Goal: Information Seeking & Learning: Learn about a topic

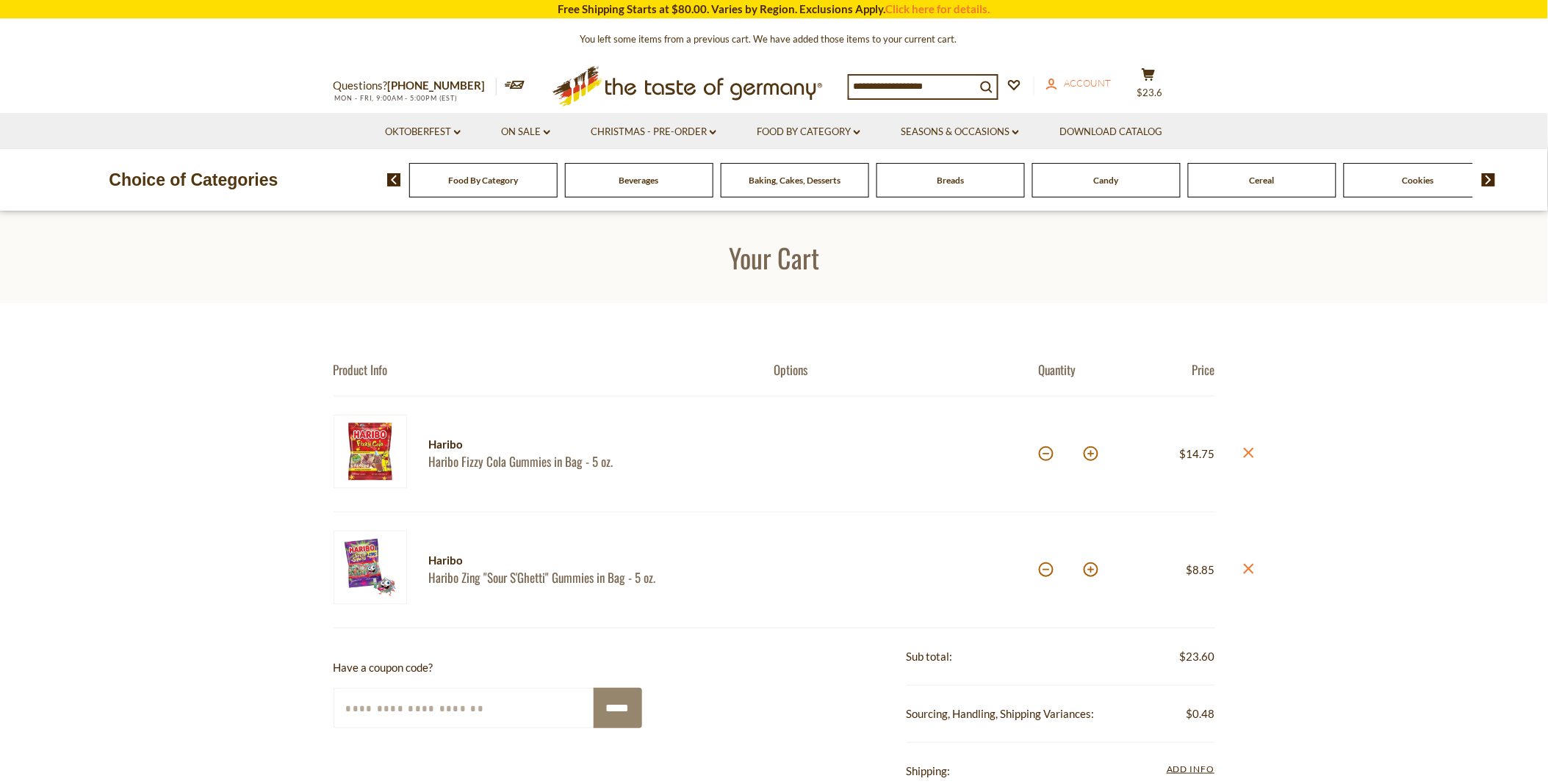
click at [1057, 82] on icon "account" at bounding box center [1051, 83] width 11 height 11
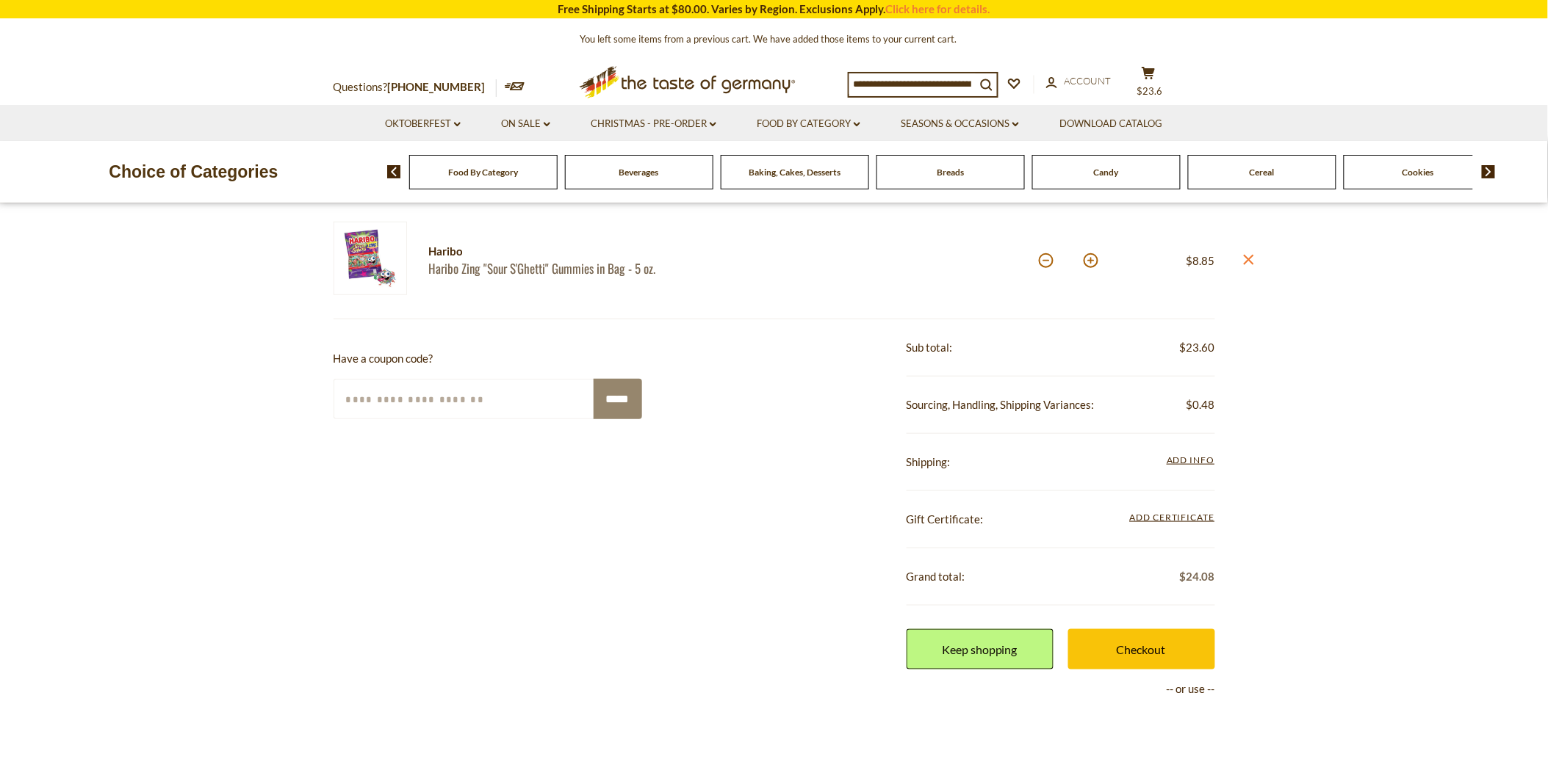
scroll to position [326, 0]
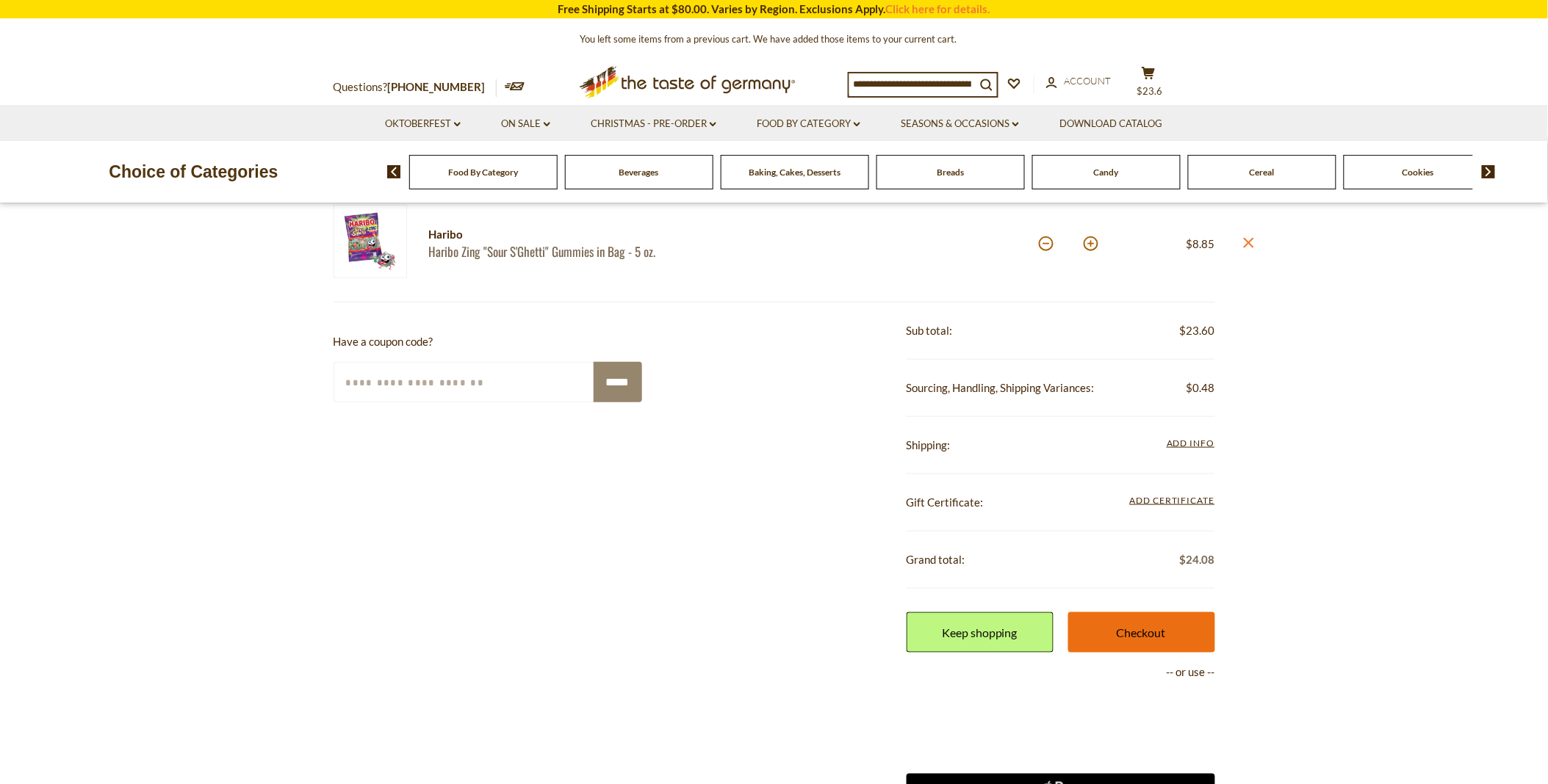
click at [1134, 627] on link "Checkout" at bounding box center [1142, 632] width 147 height 40
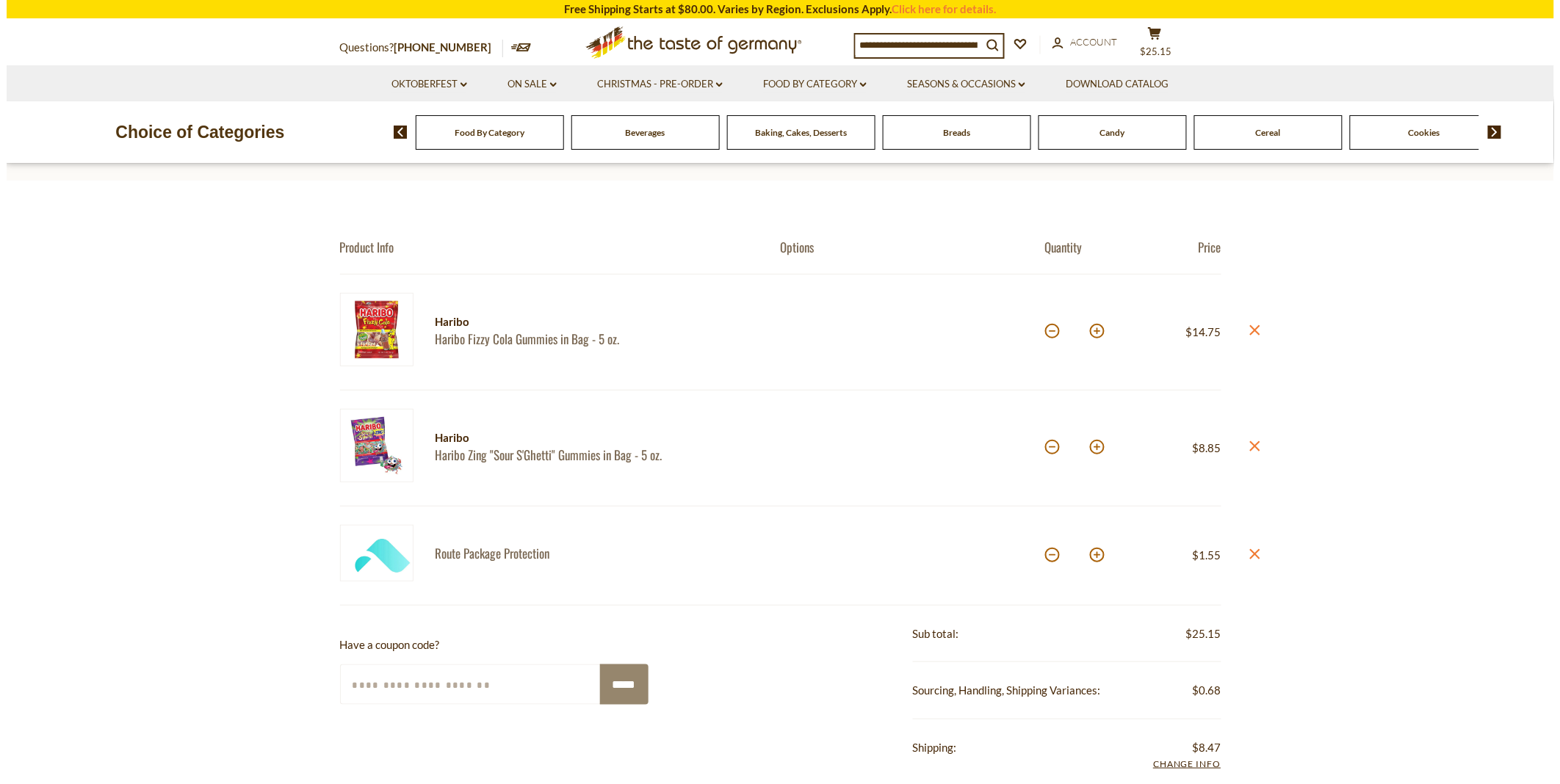
scroll to position [82, 0]
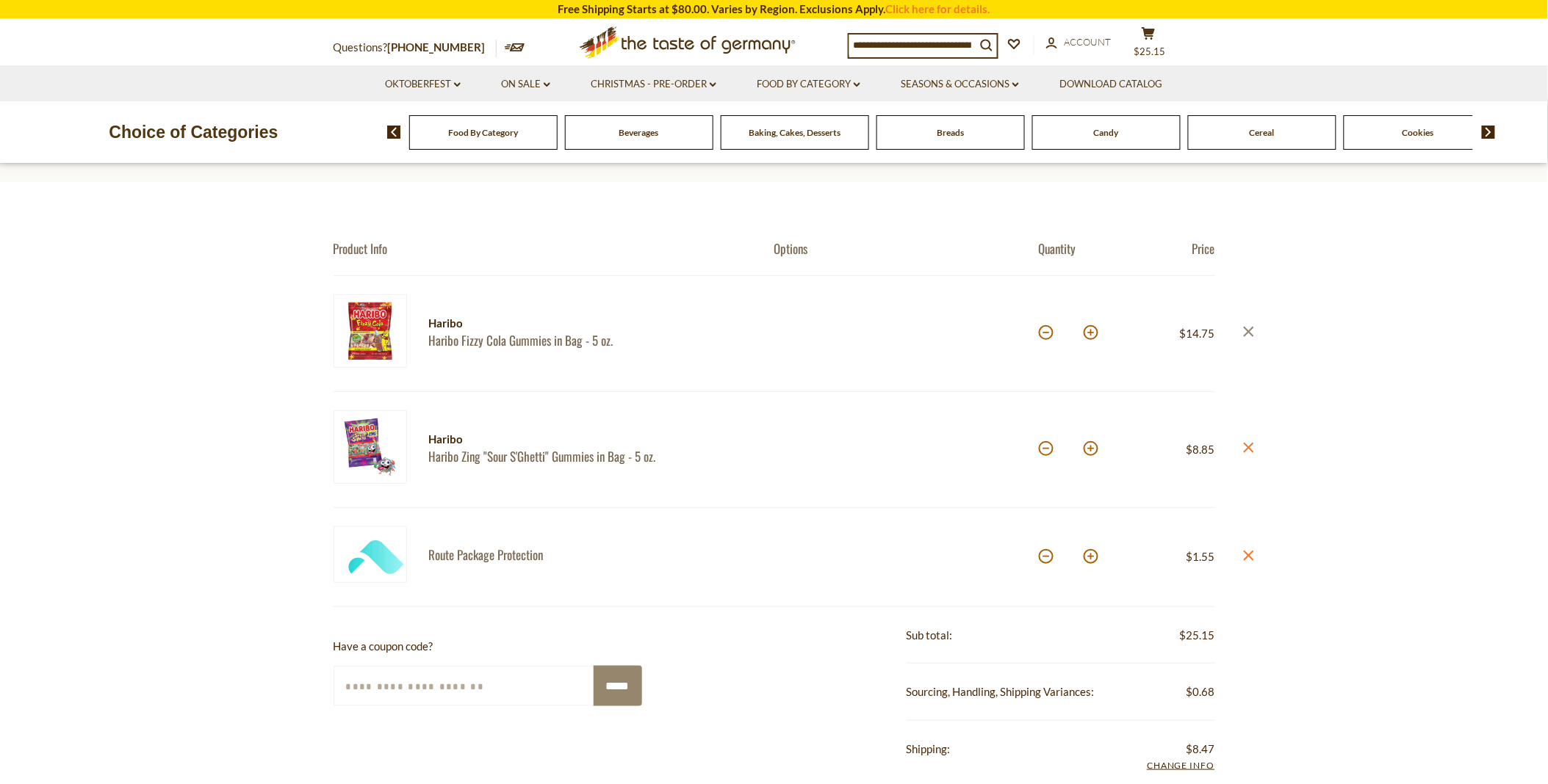
click at [1246, 325] on link "close" at bounding box center [1248, 334] width 11 height 18
click at [1046, 329] on button at bounding box center [1046, 333] width 15 height 15
type input "*"
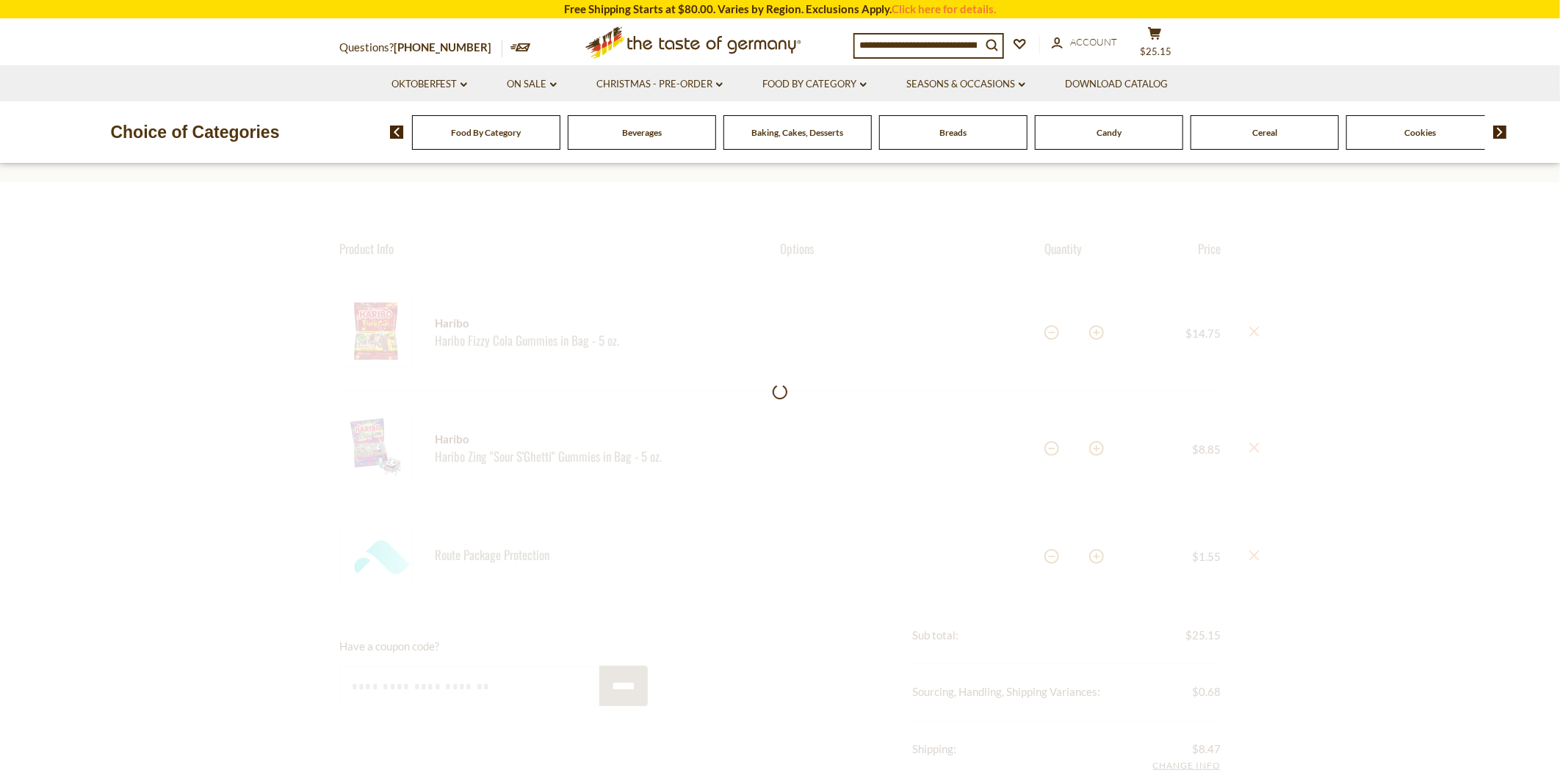
click at [1046, 329] on div at bounding box center [780, 672] width 1560 height 982
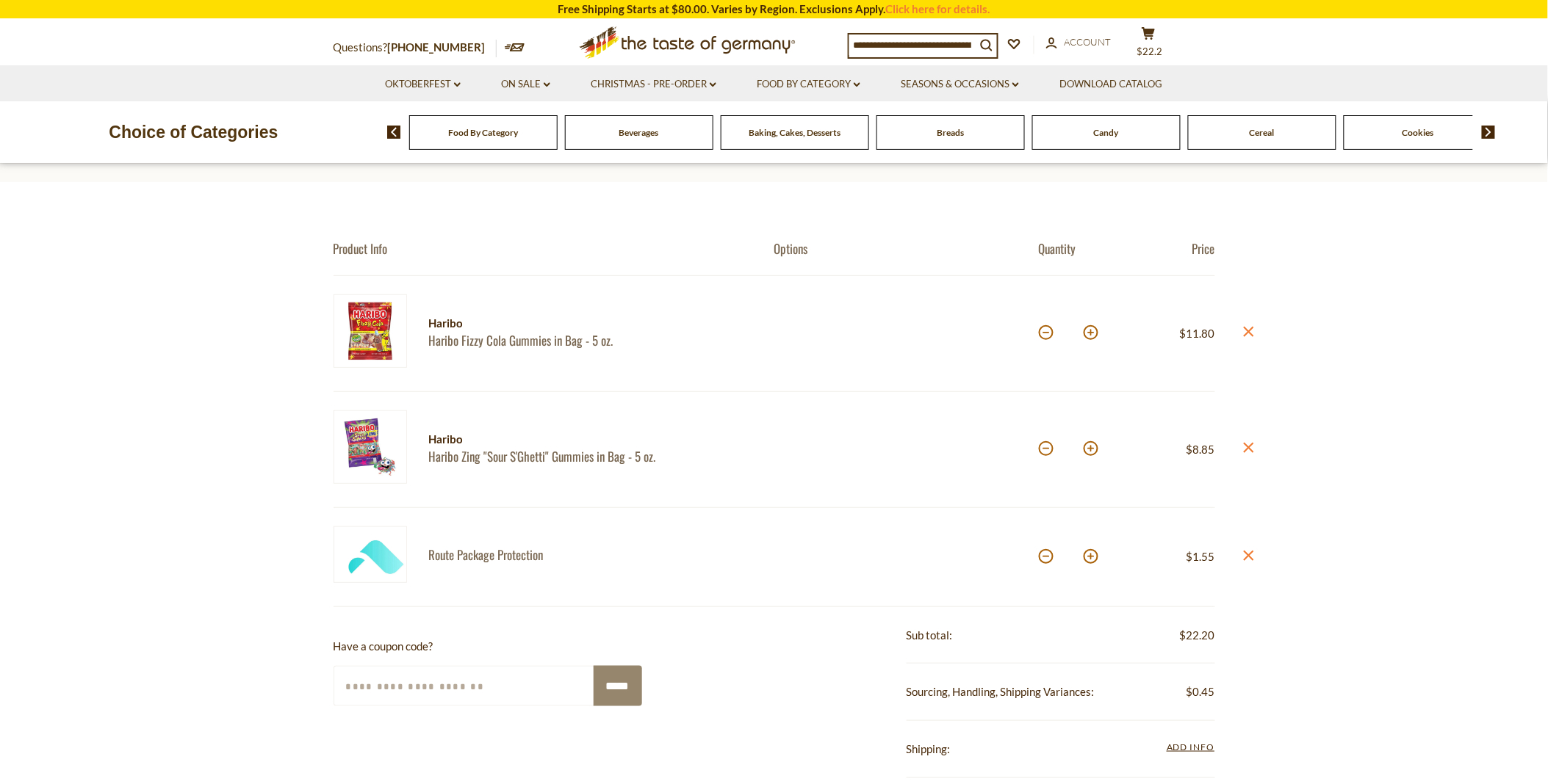
click at [1046, 328] on section "Product Info Options Quantity Price Haribo Haribo Fizzy Cola Gummies in Bag - 5…" at bounding box center [774, 659] width 1548 height 954
click at [1041, 331] on button at bounding box center [1046, 333] width 15 height 15
type input "*"
click at [1047, 331] on button at bounding box center [1046, 333] width 15 height 15
type input "*"
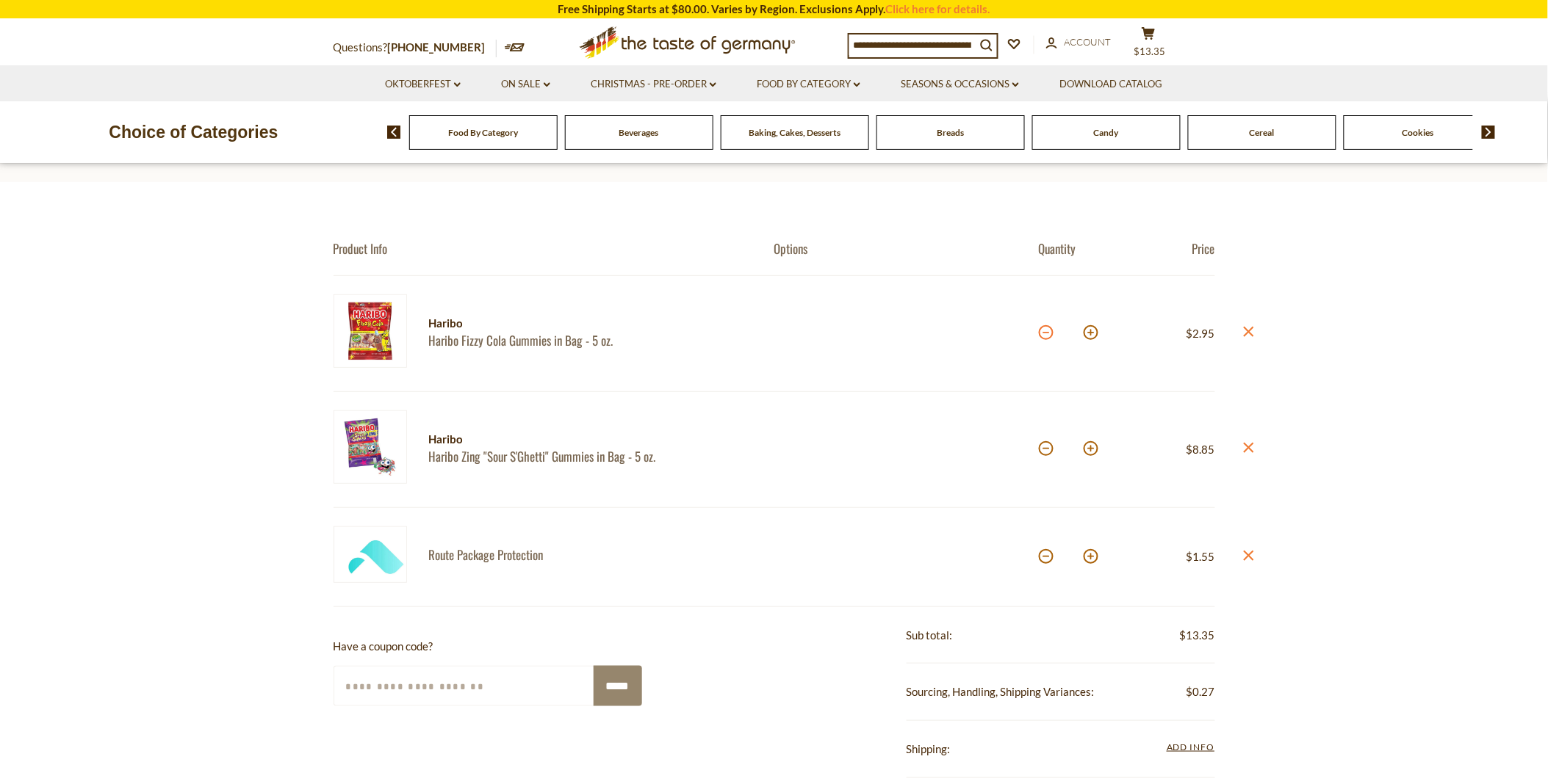
click at [1046, 327] on button at bounding box center [1046, 333] width 15 height 15
type input "*"
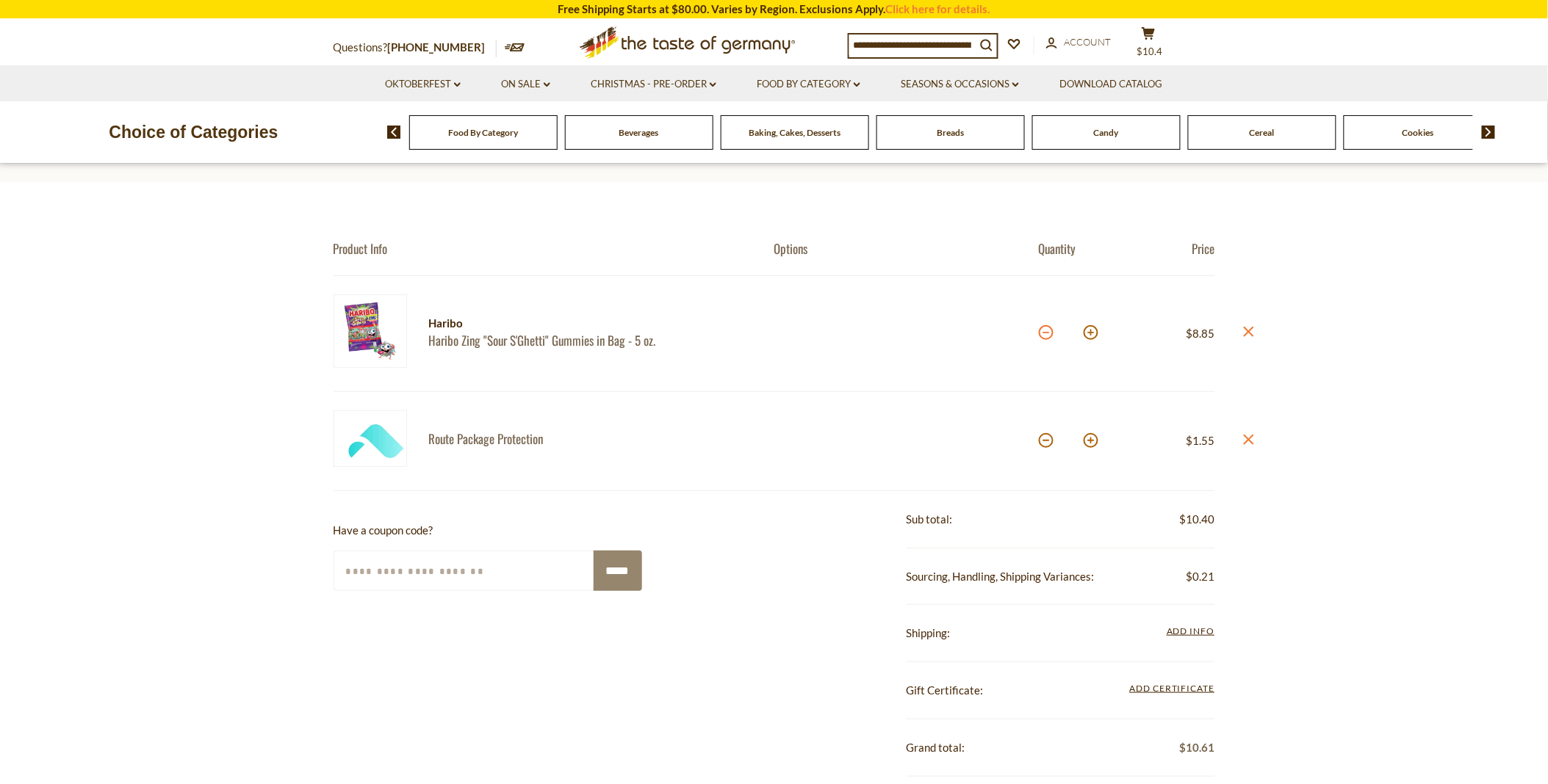
click at [1046, 334] on button at bounding box center [1046, 333] width 15 height 15
type input "*"
click at [1046, 334] on button at bounding box center [1046, 333] width 15 height 15
type input "*"
click at [1046, 334] on button at bounding box center [1046, 333] width 15 height 15
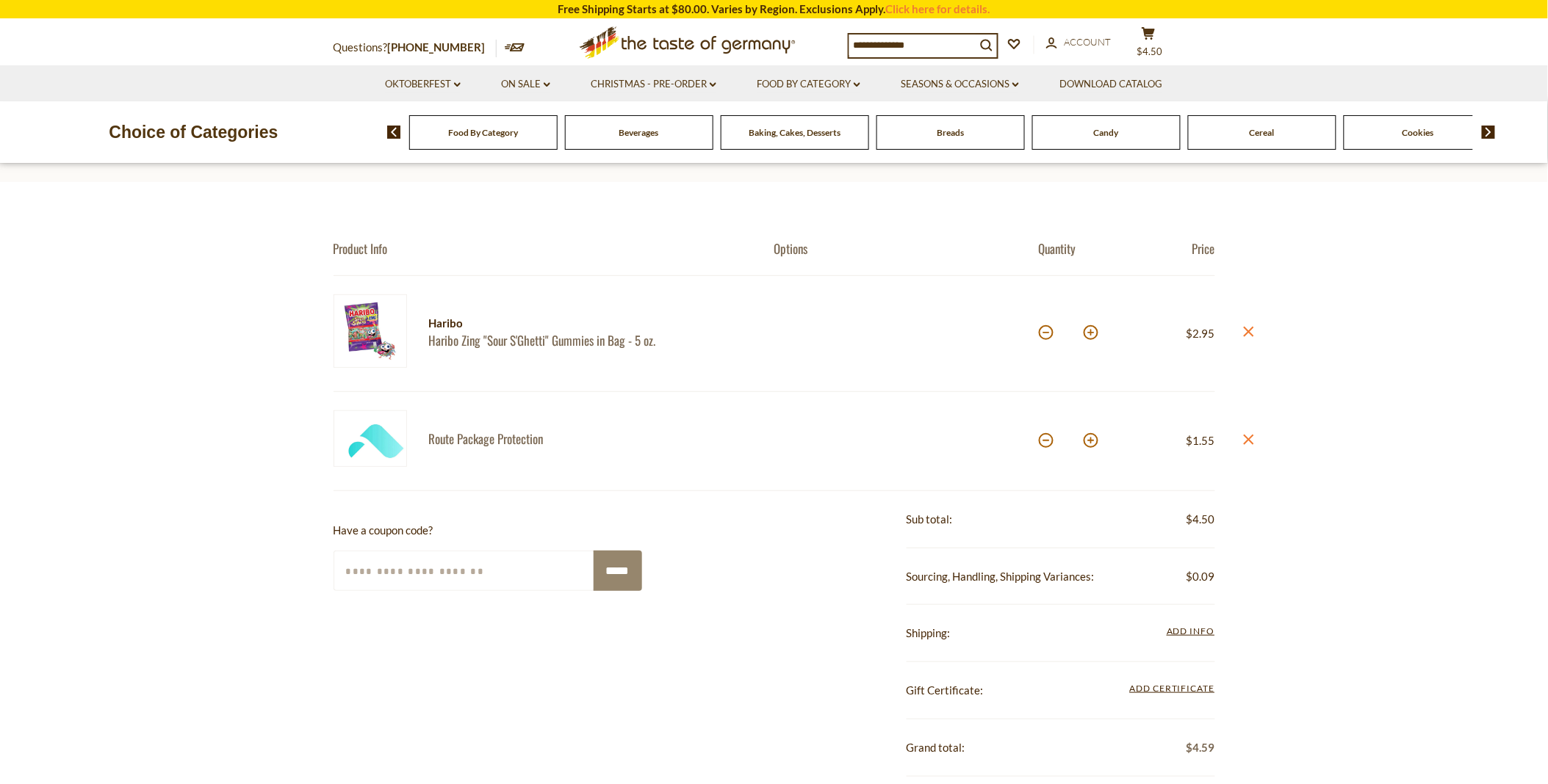
type input "*"
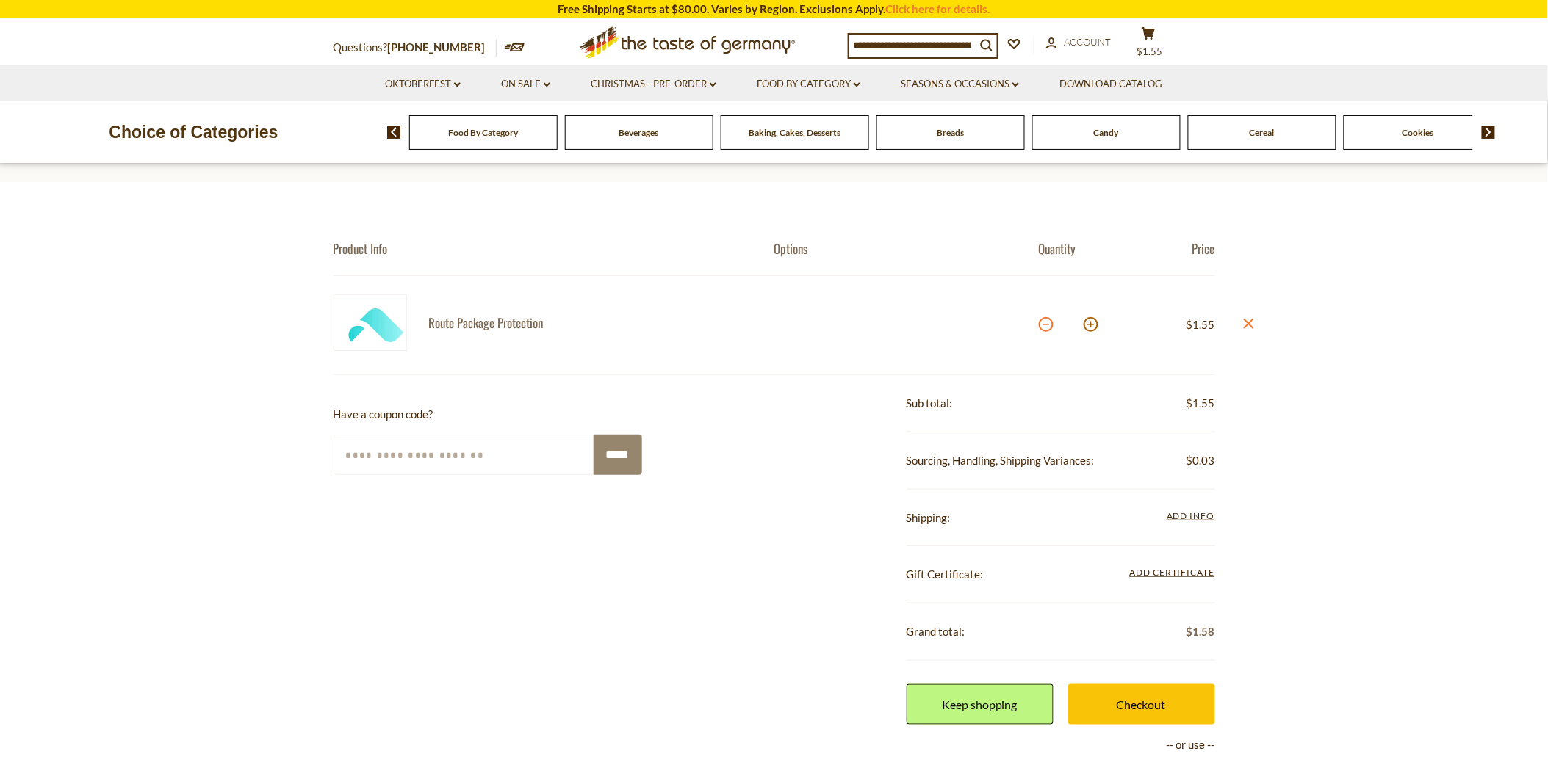
click at [1041, 324] on button at bounding box center [1046, 324] width 15 height 15
type input "*"
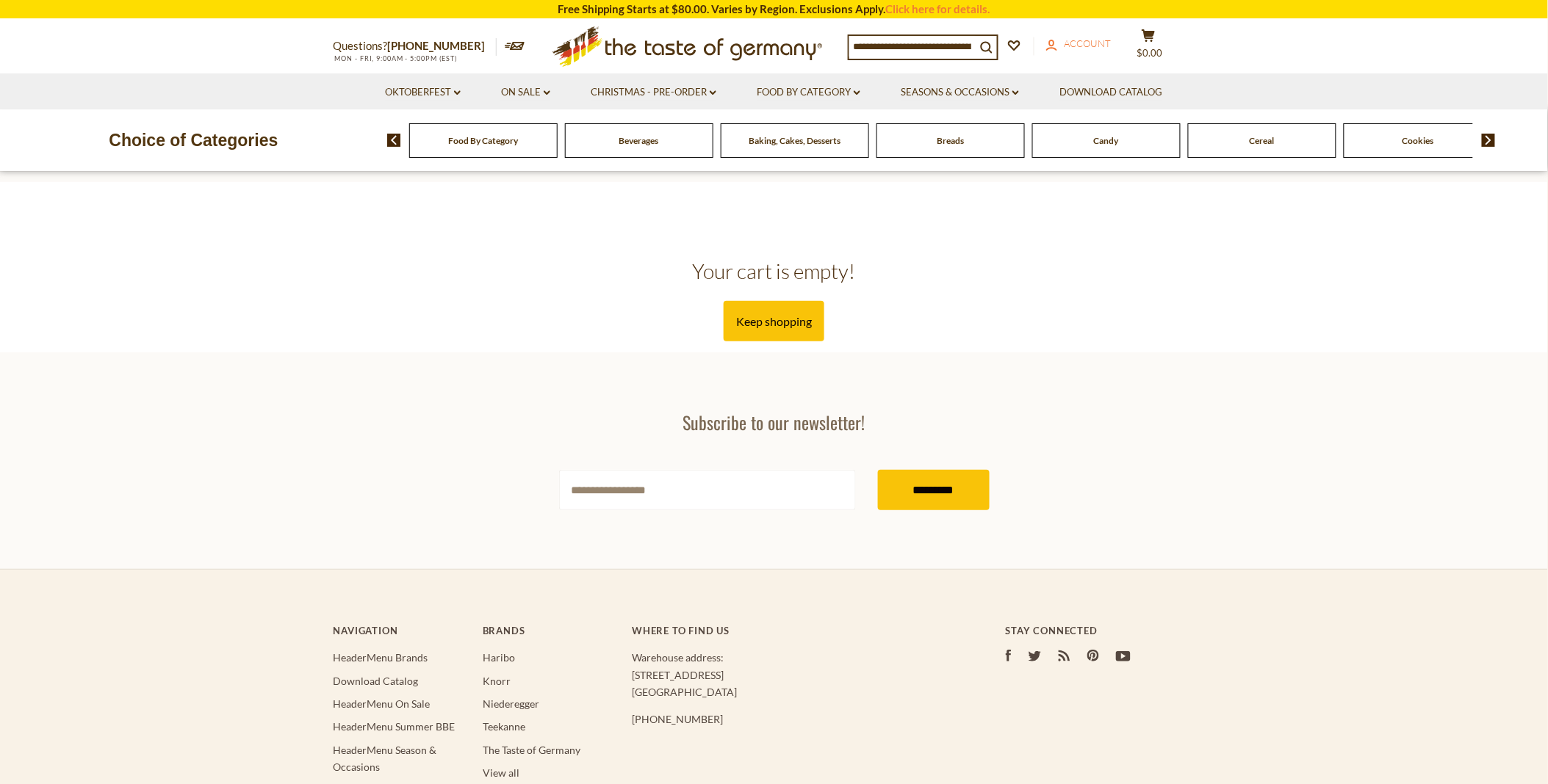
click at [1071, 40] on span "Account" at bounding box center [1088, 43] width 47 height 12
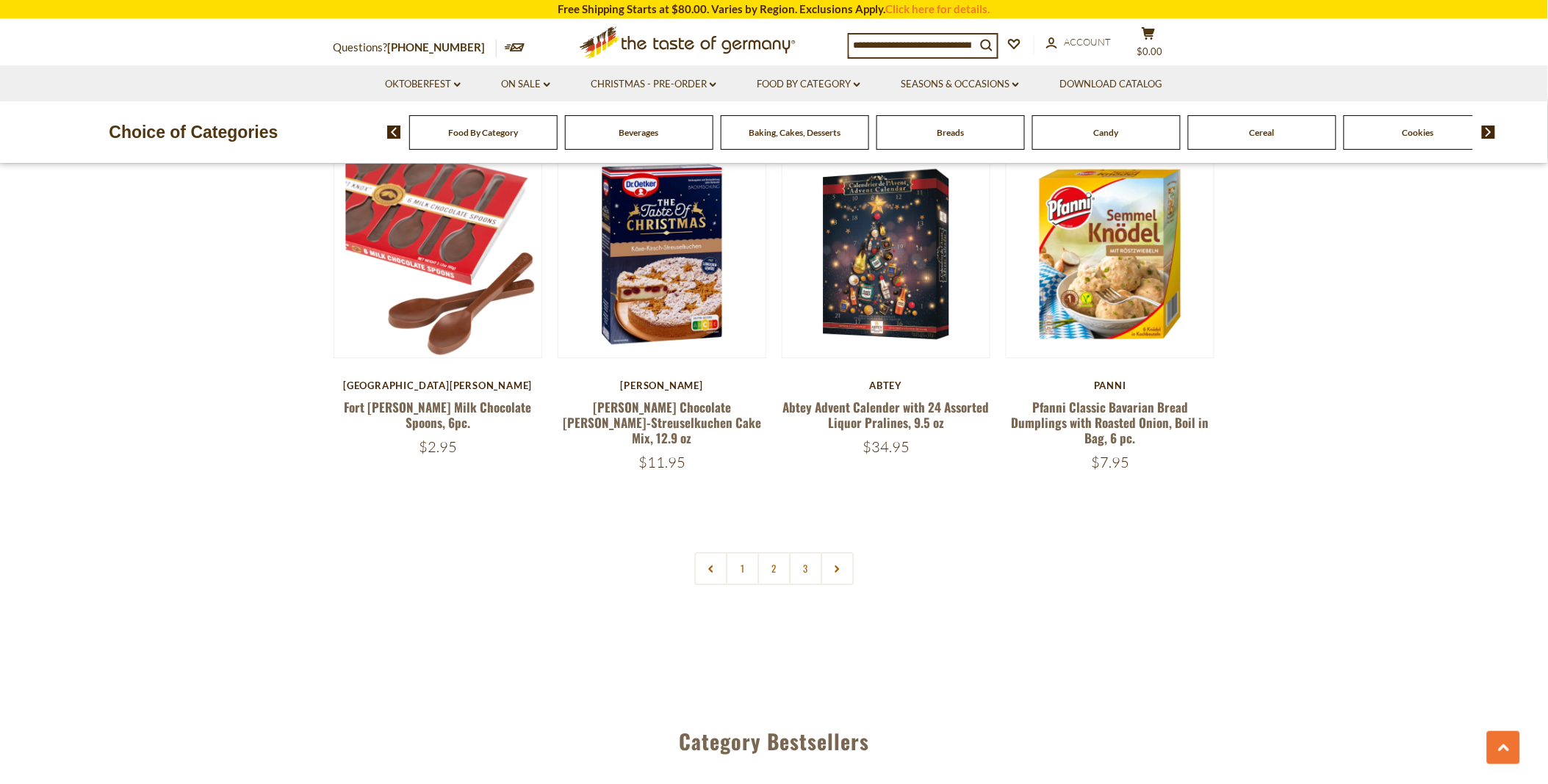
scroll to position [3425, 0]
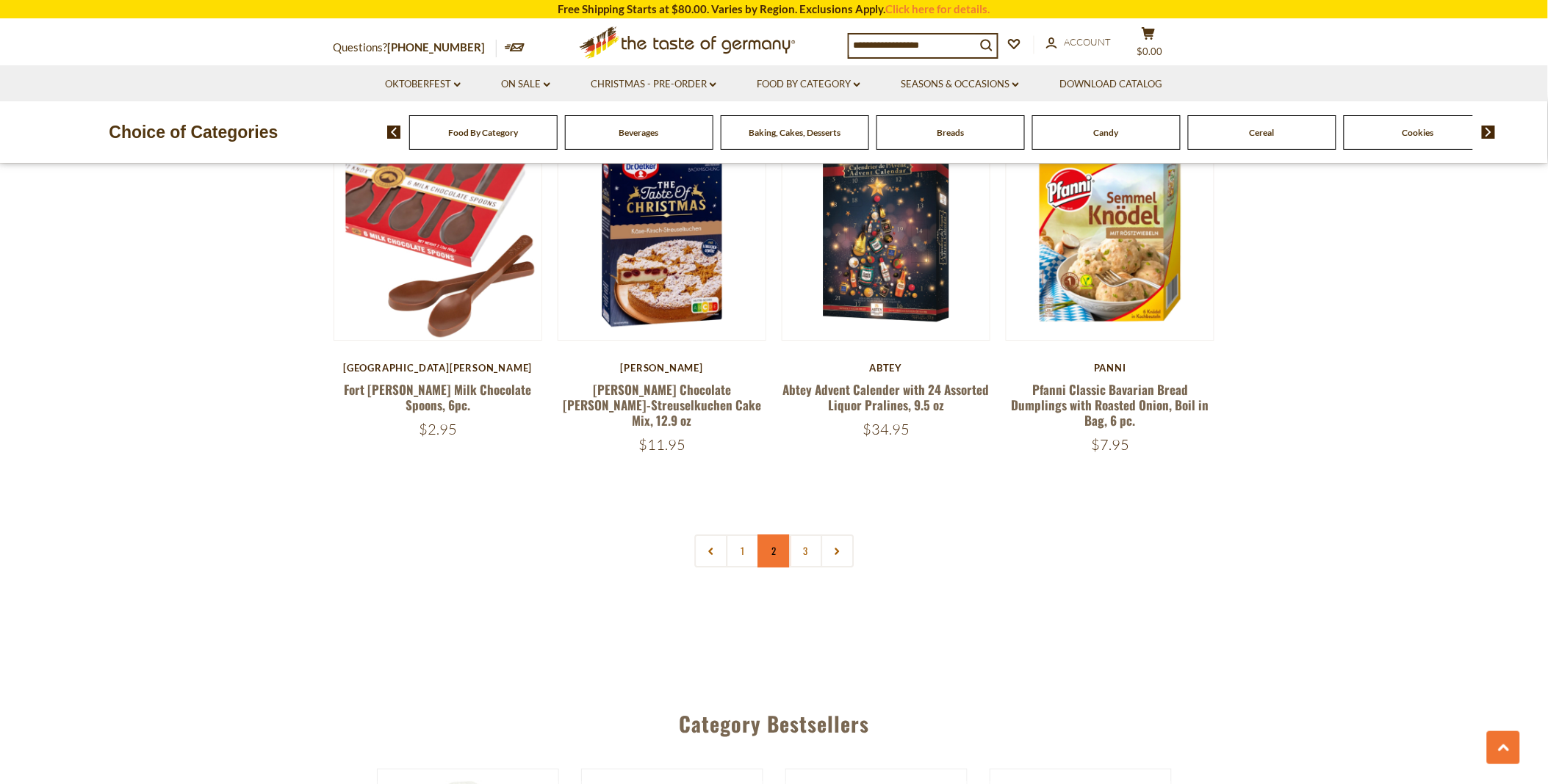
click at [772, 535] on link "2" at bounding box center [774, 551] width 33 height 33
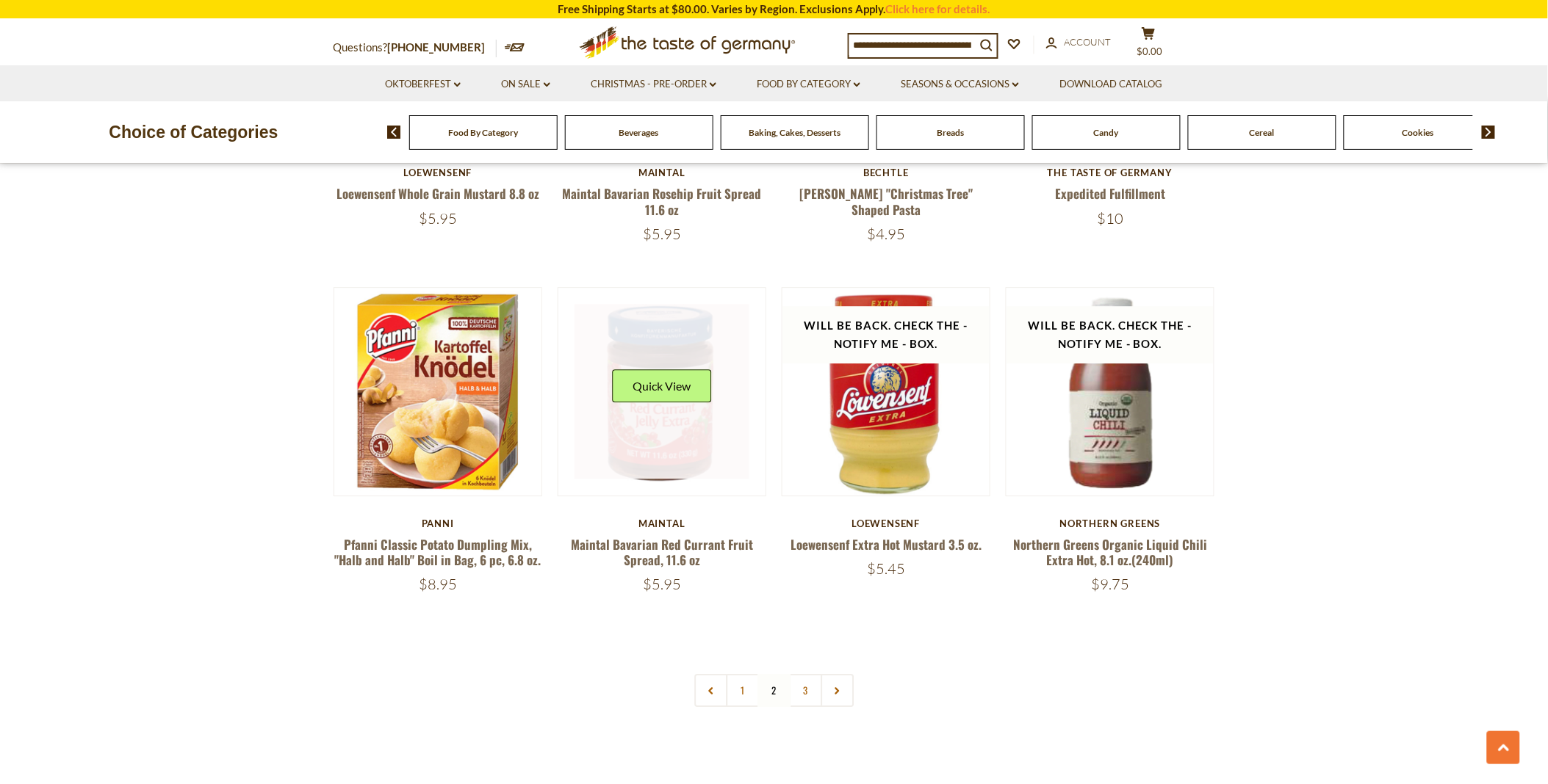
scroll to position [3345, 0]
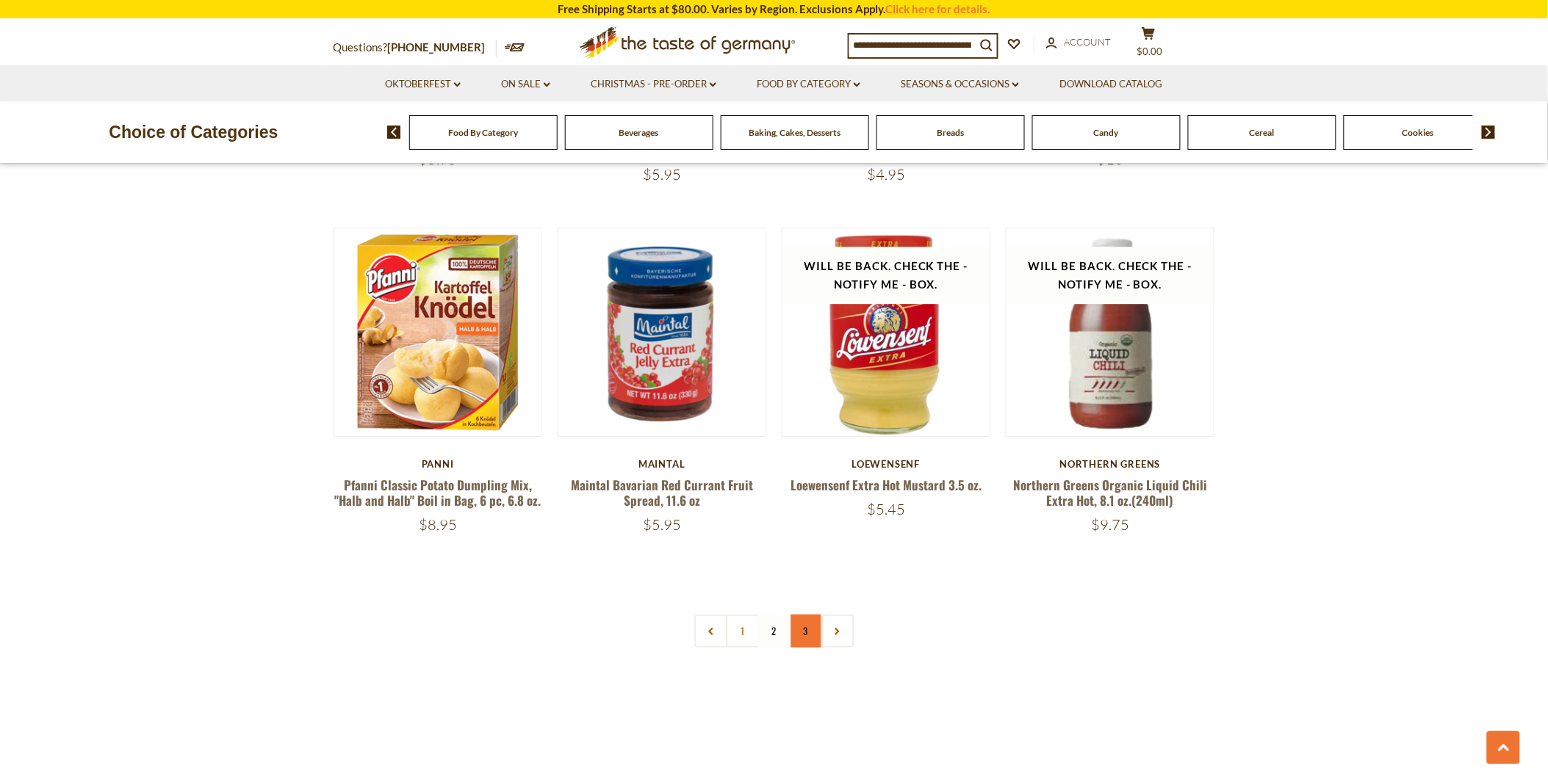
click at [804, 615] on link "3" at bounding box center [805, 631] width 33 height 33
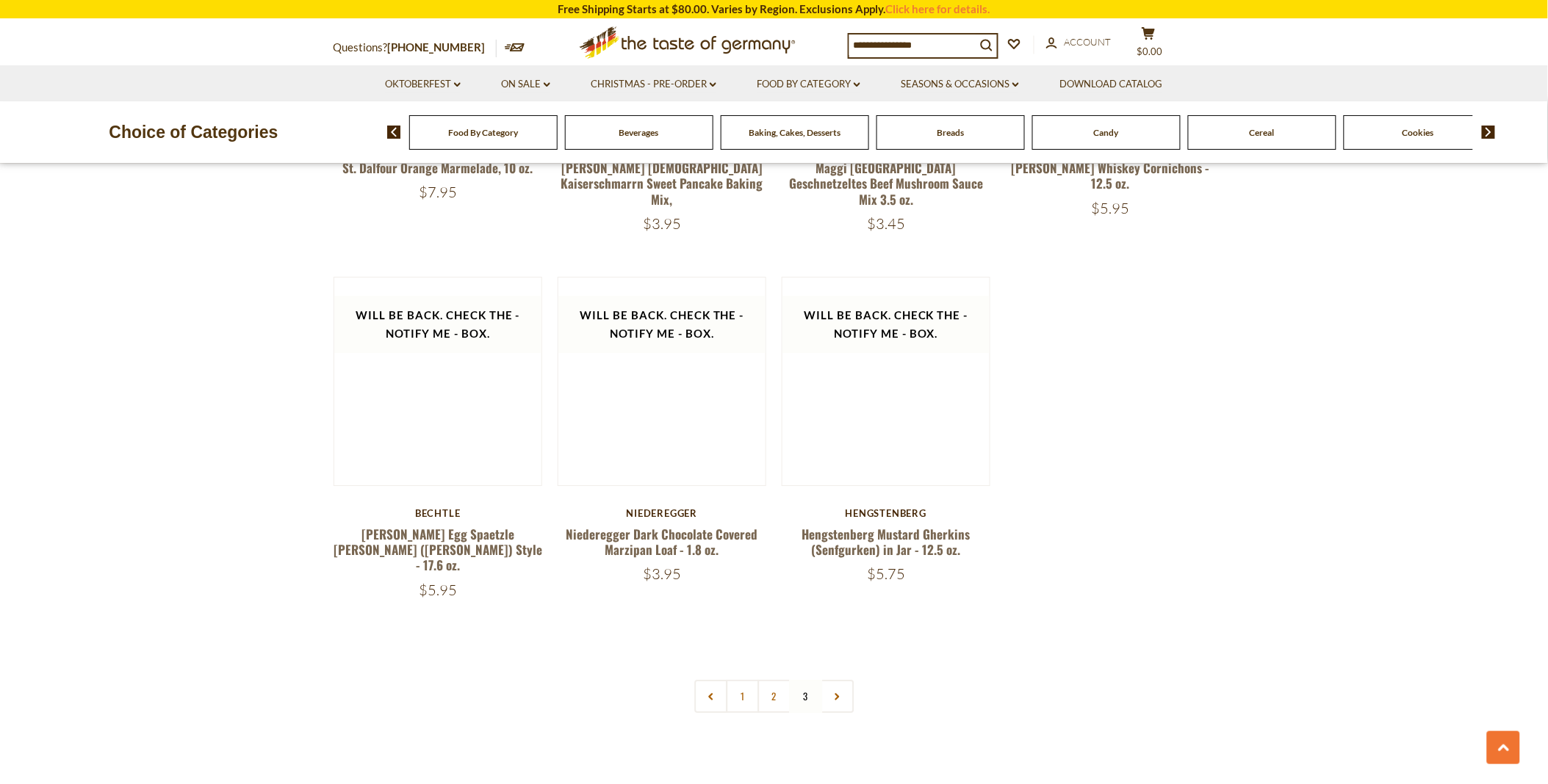
scroll to position [1551, 0]
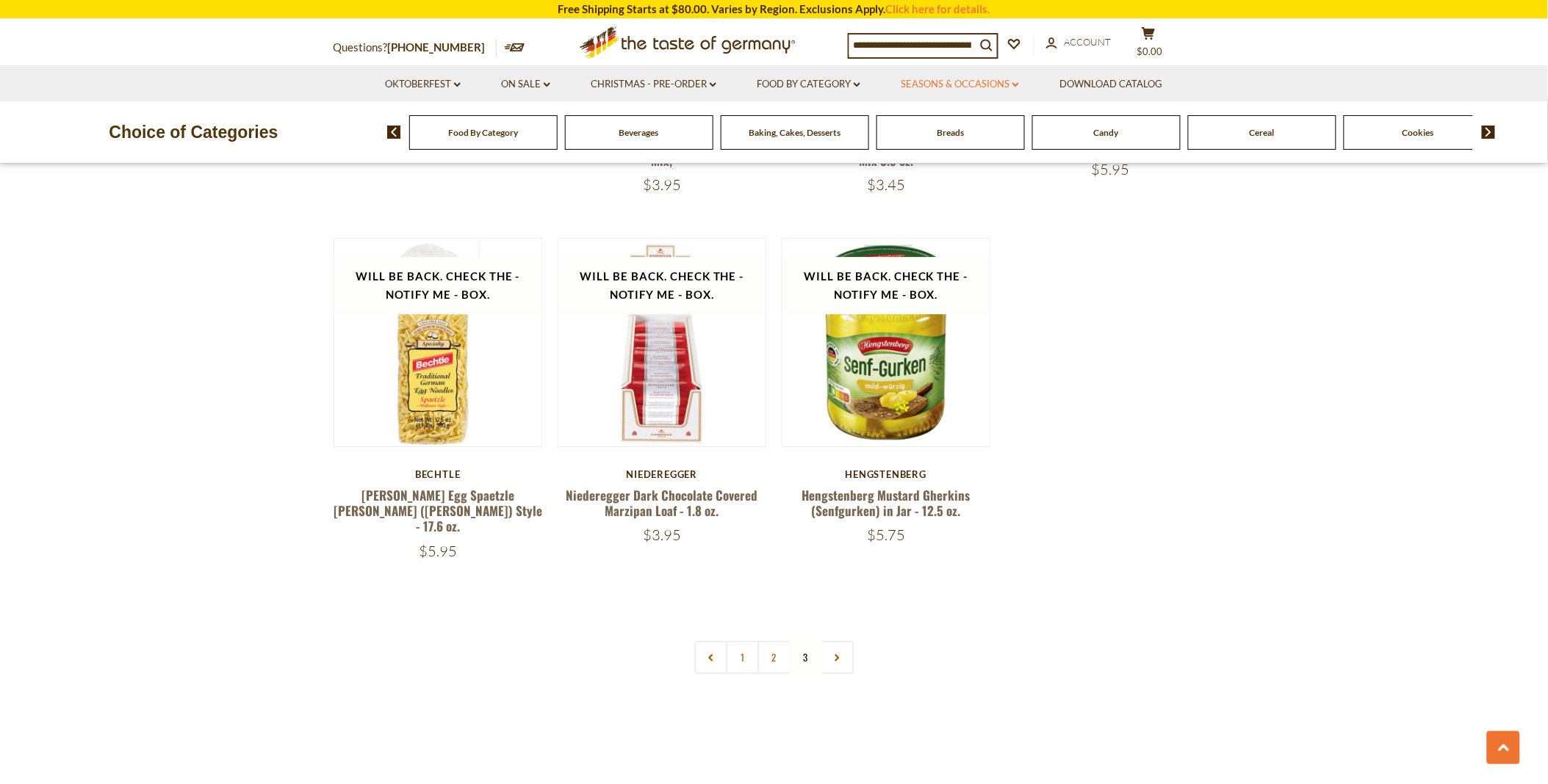
click at [938, 77] on link "Seasons & Occasions dropdown_arrow" at bounding box center [960, 84] width 118 height 16
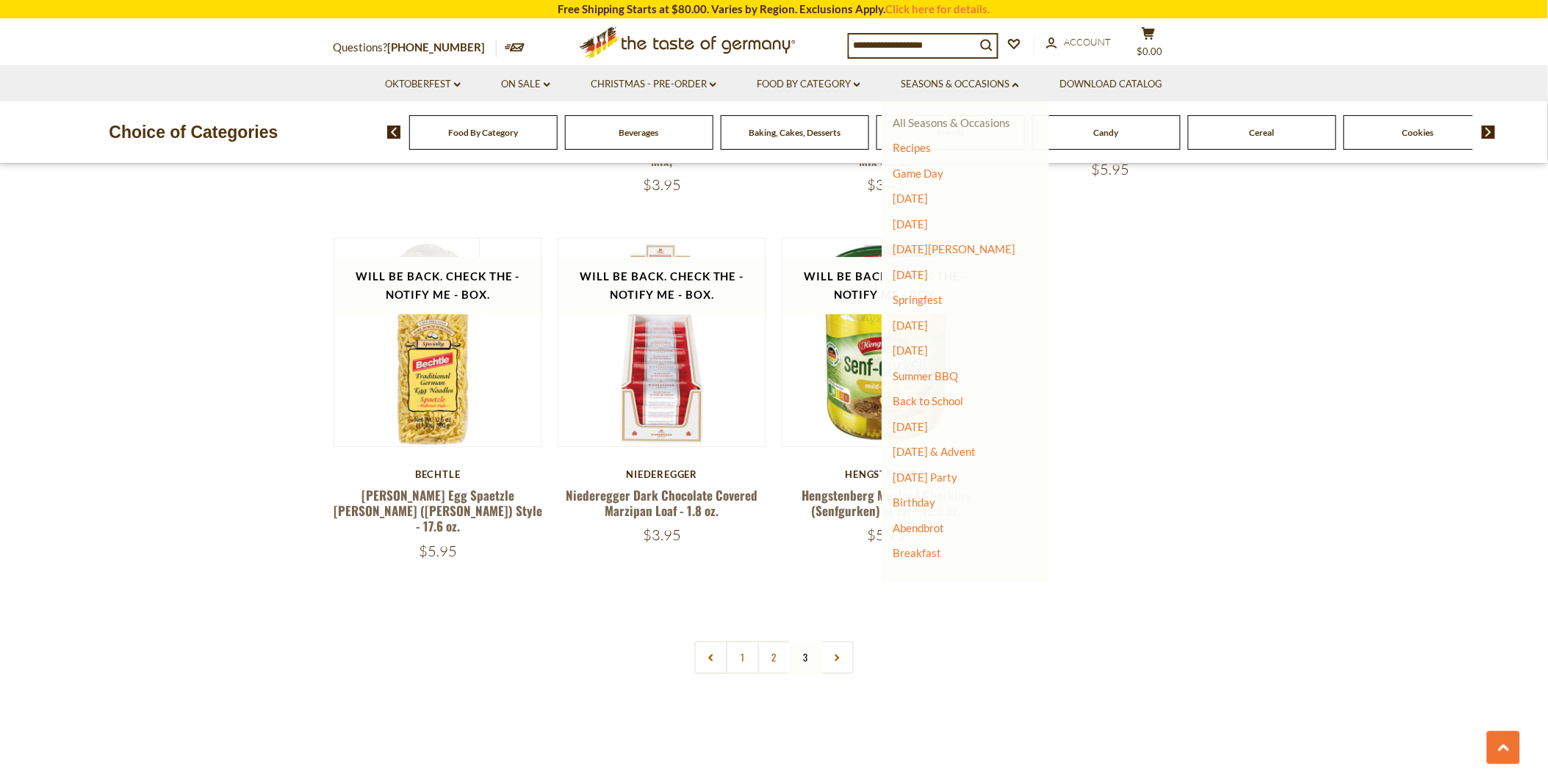
click at [948, 120] on link "All Seasons & Occasions" at bounding box center [951, 123] width 118 height 13
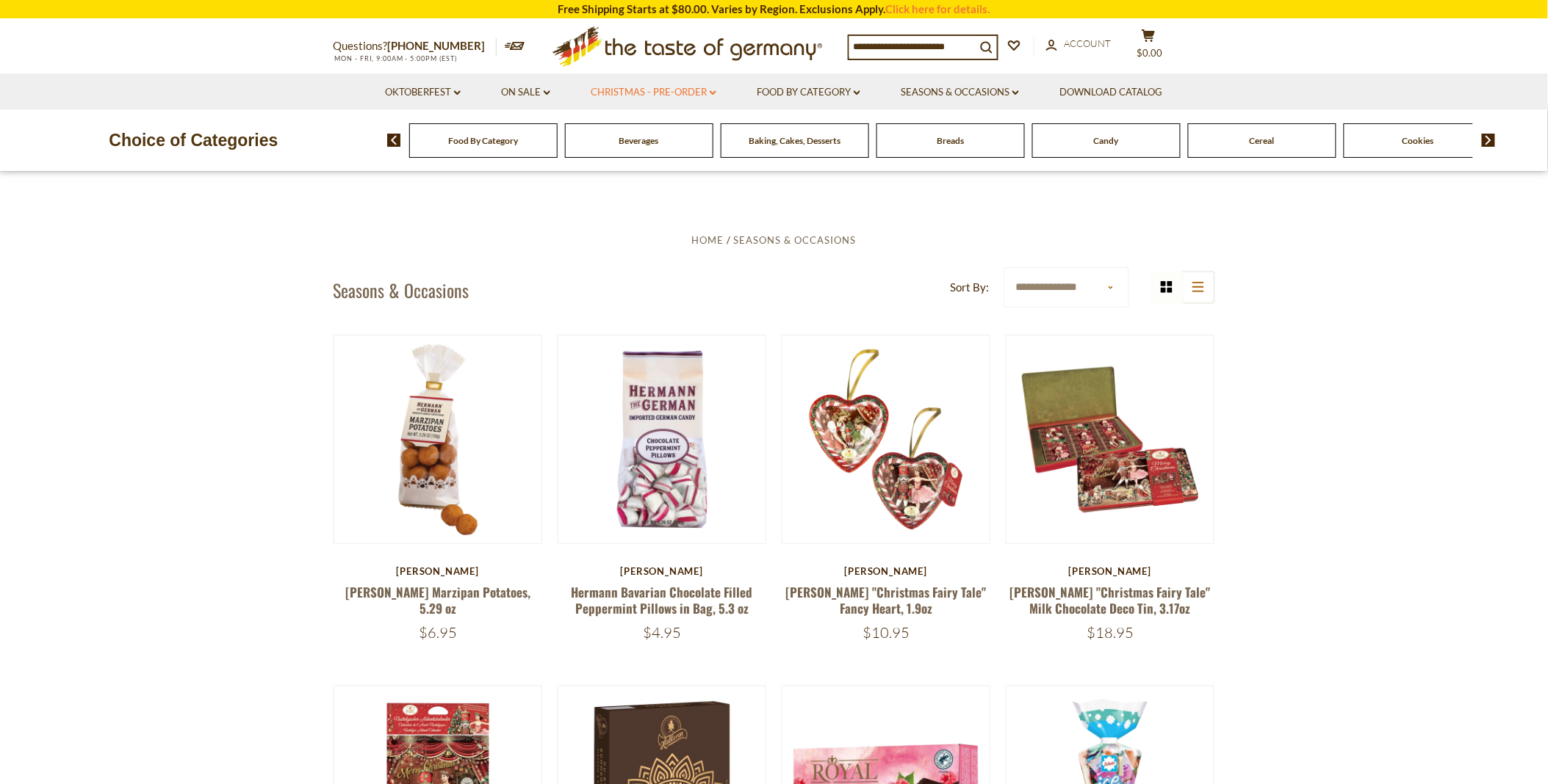
click at [629, 86] on link "Christmas - PRE-ORDER dropdown_arrow" at bounding box center [653, 92] width 126 height 16
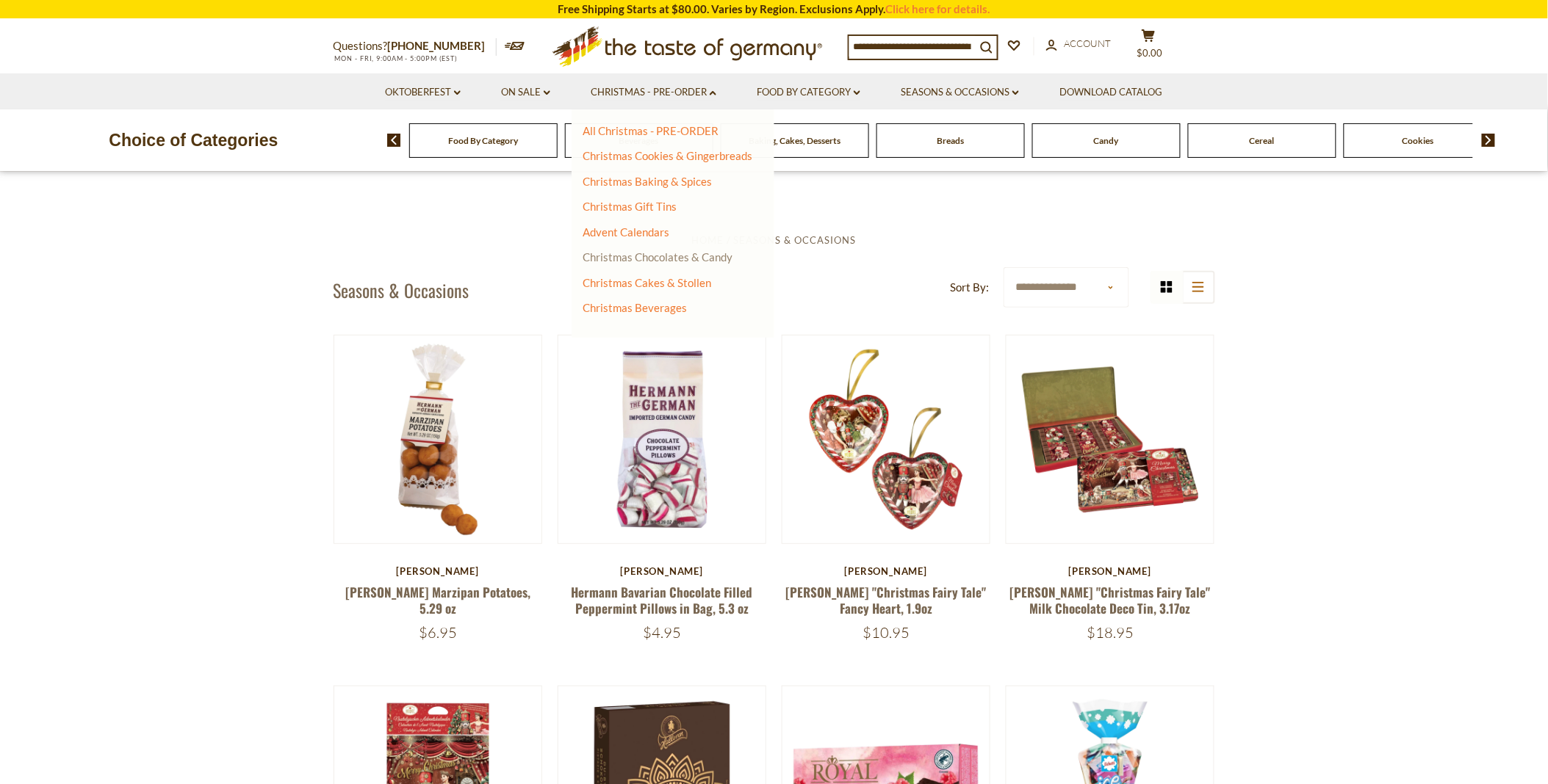
click at [691, 251] on link "Christmas Chocolates & Candy" at bounding box center [658, 257] width 150 height 13
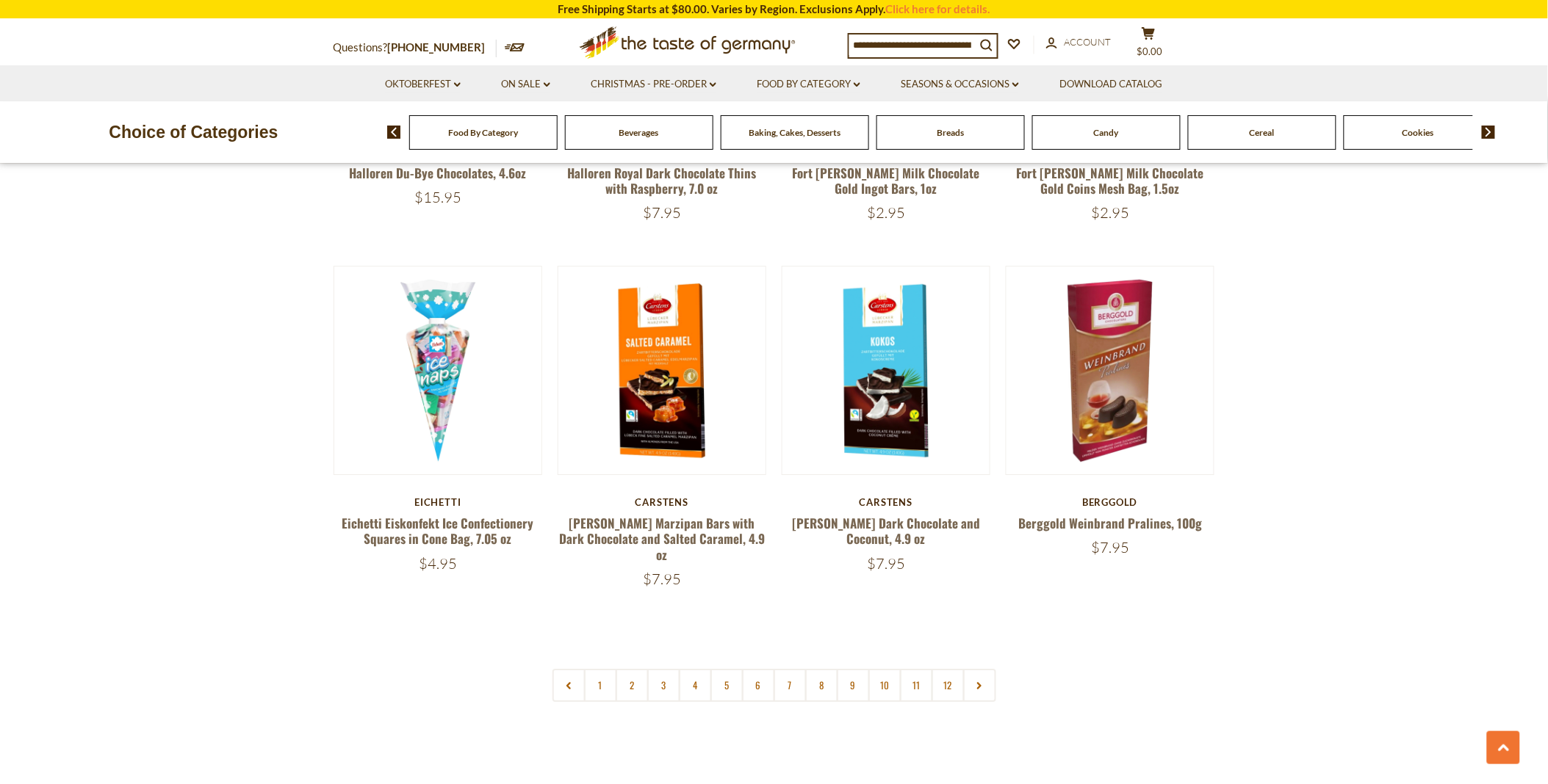
scroll to position [3345, 0]
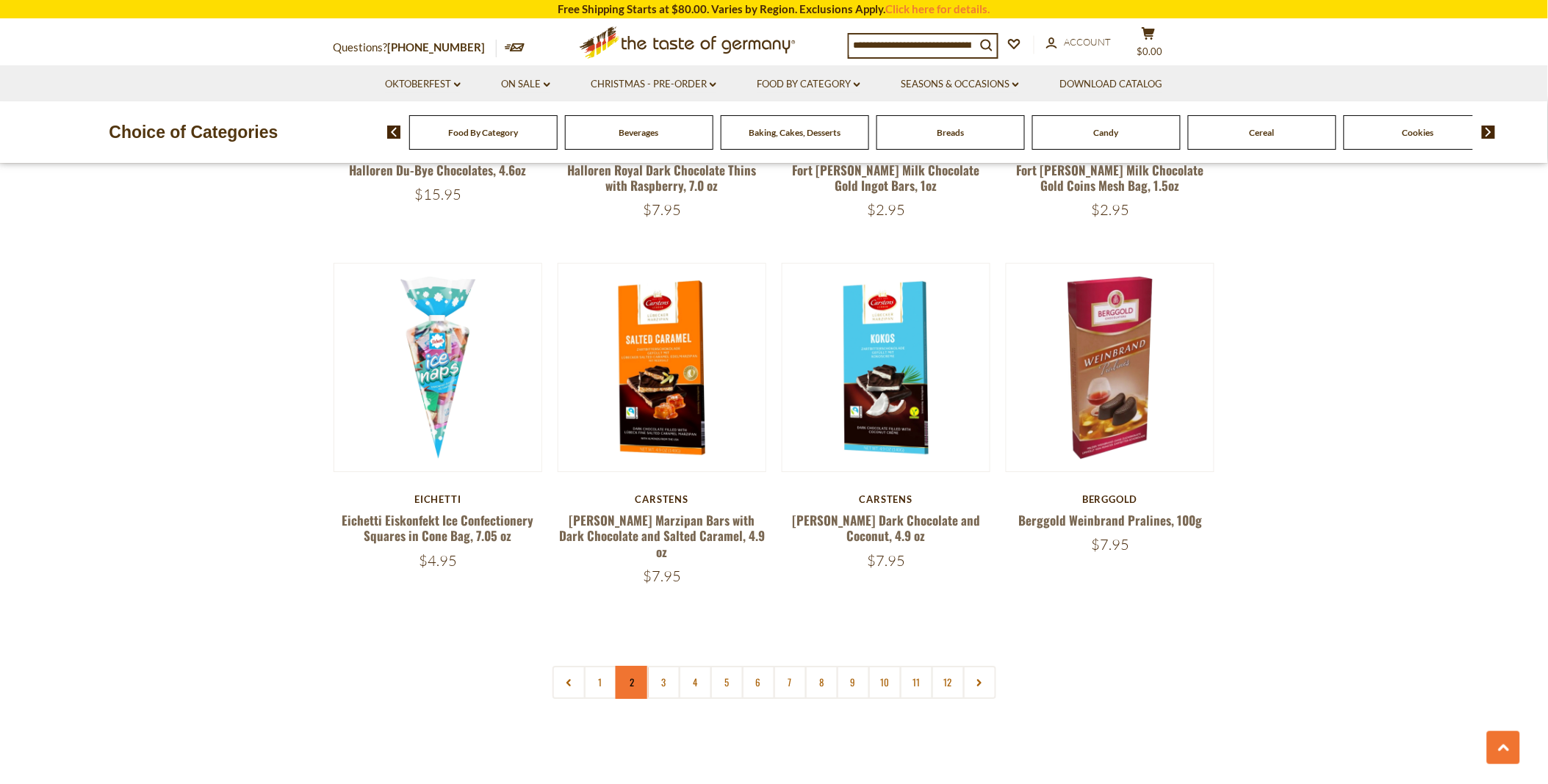
click at [633, 670] on link "2" at bounding box center [633, 682] width 33 height 33
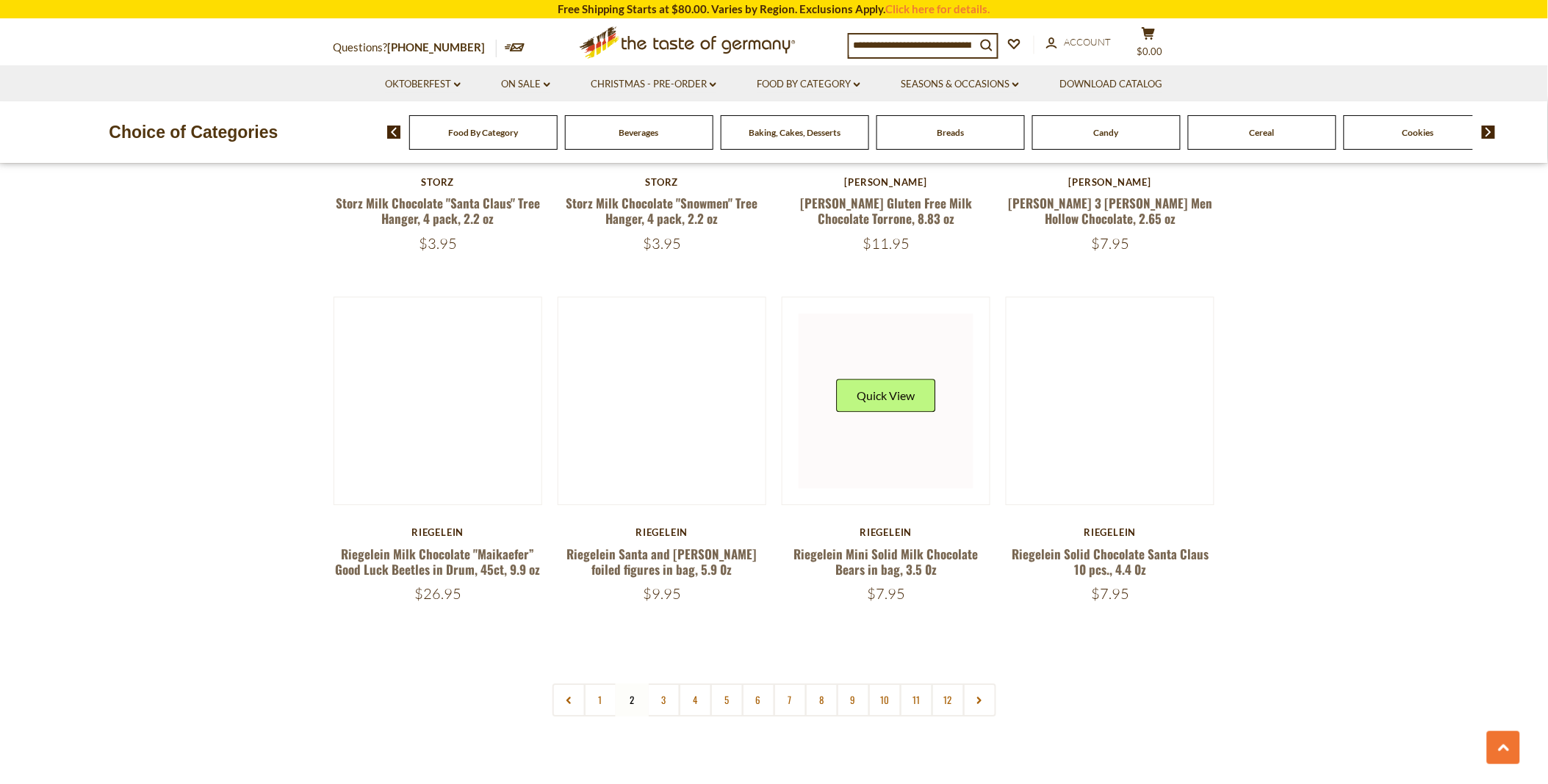
scroll to position [3345, 0]
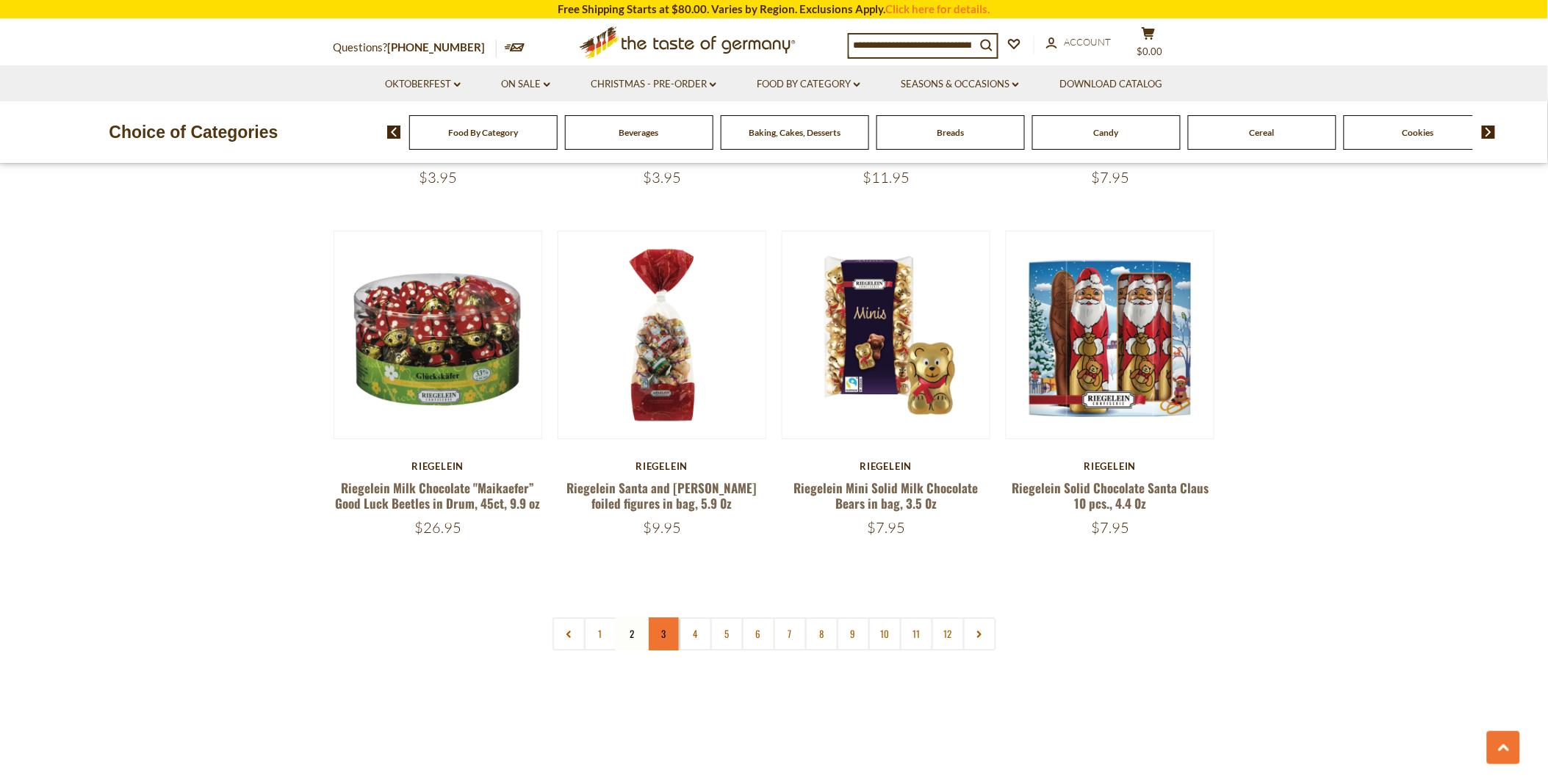
click at [663, 617] on link "3" at bounding box center [664, 634] width 33 height 33
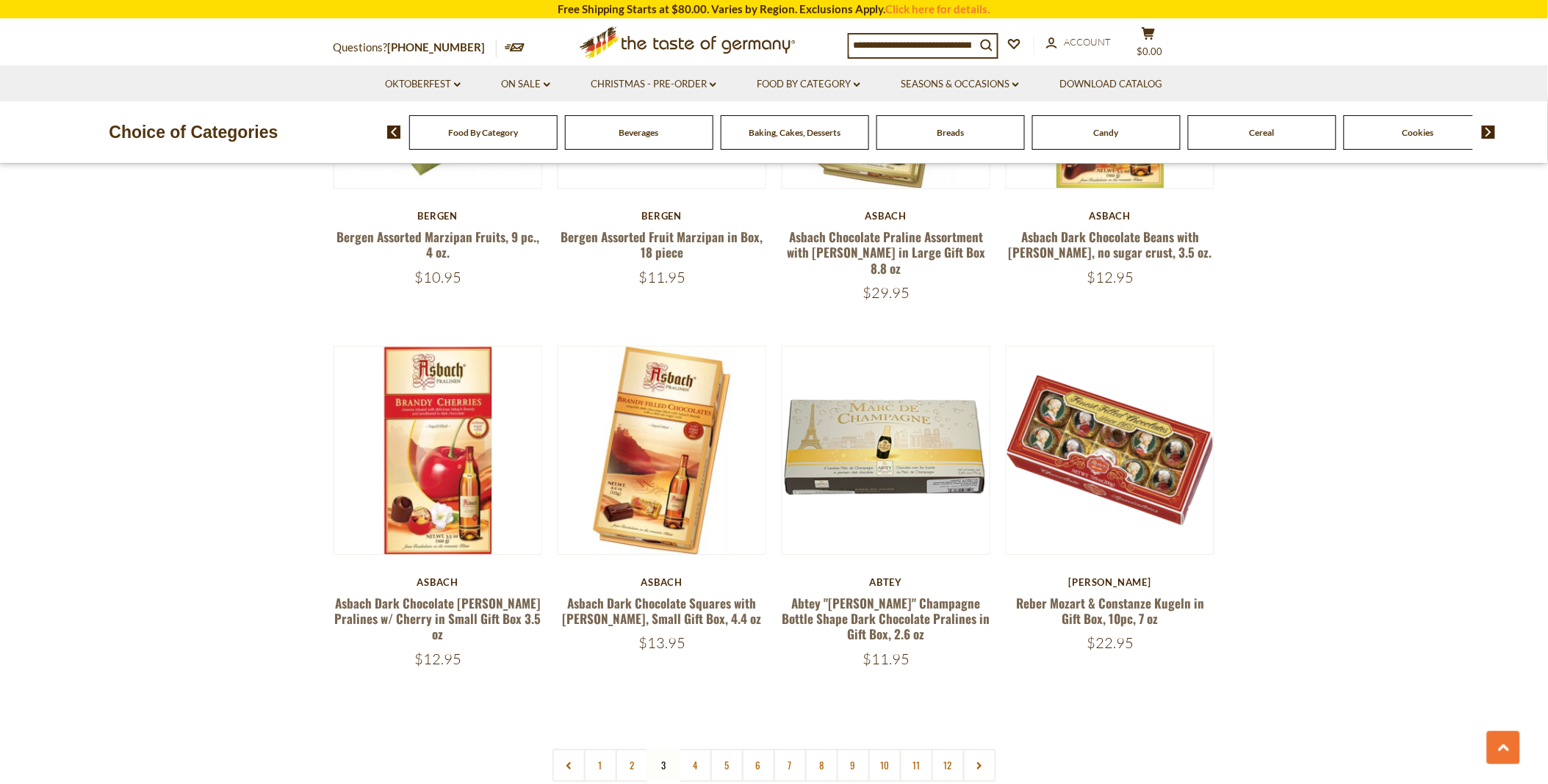
scroll to position [3427, 0]
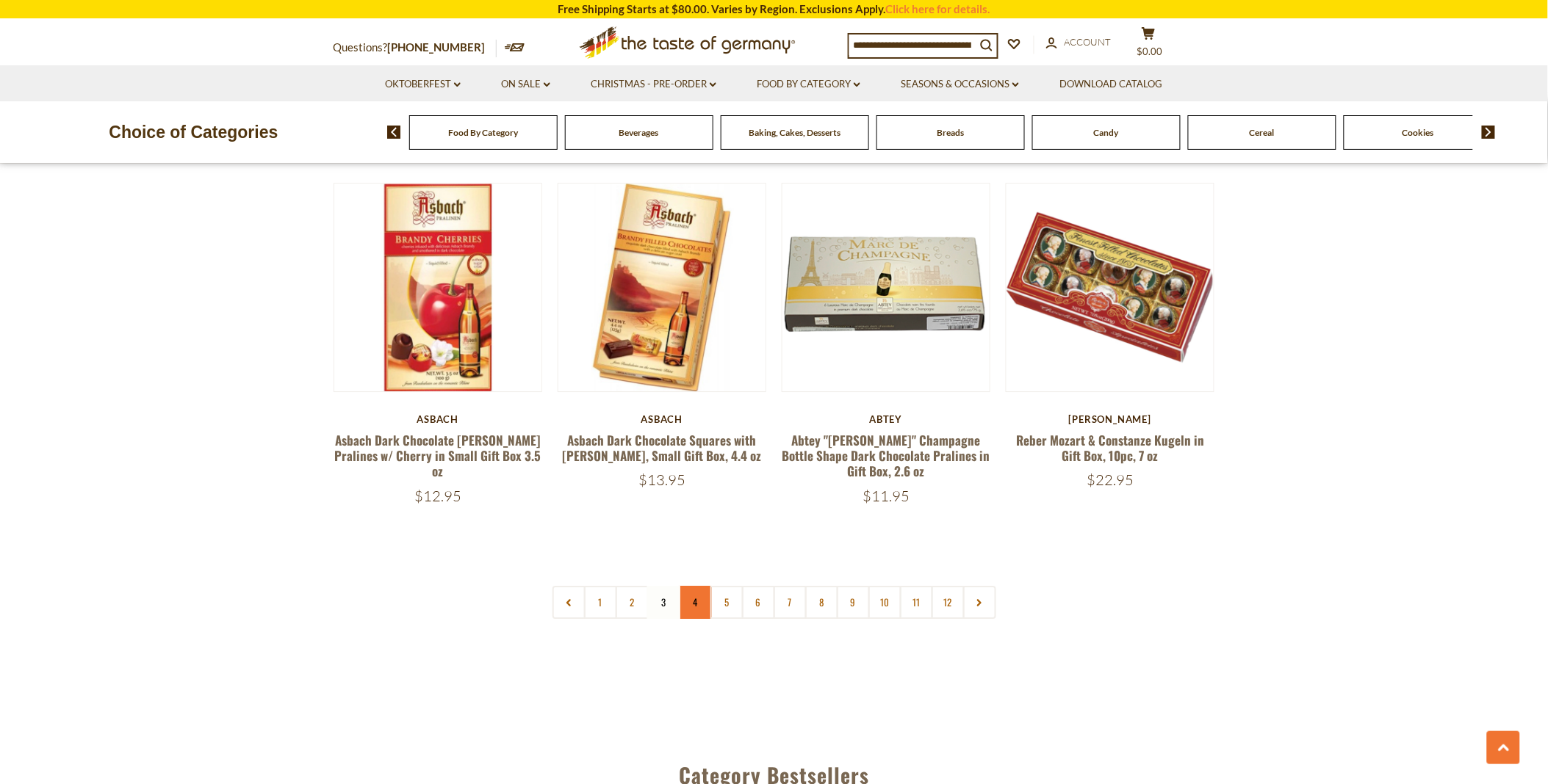
click at [688, 585] on link "4" at bounding box center [695, 602] width 33 height 33
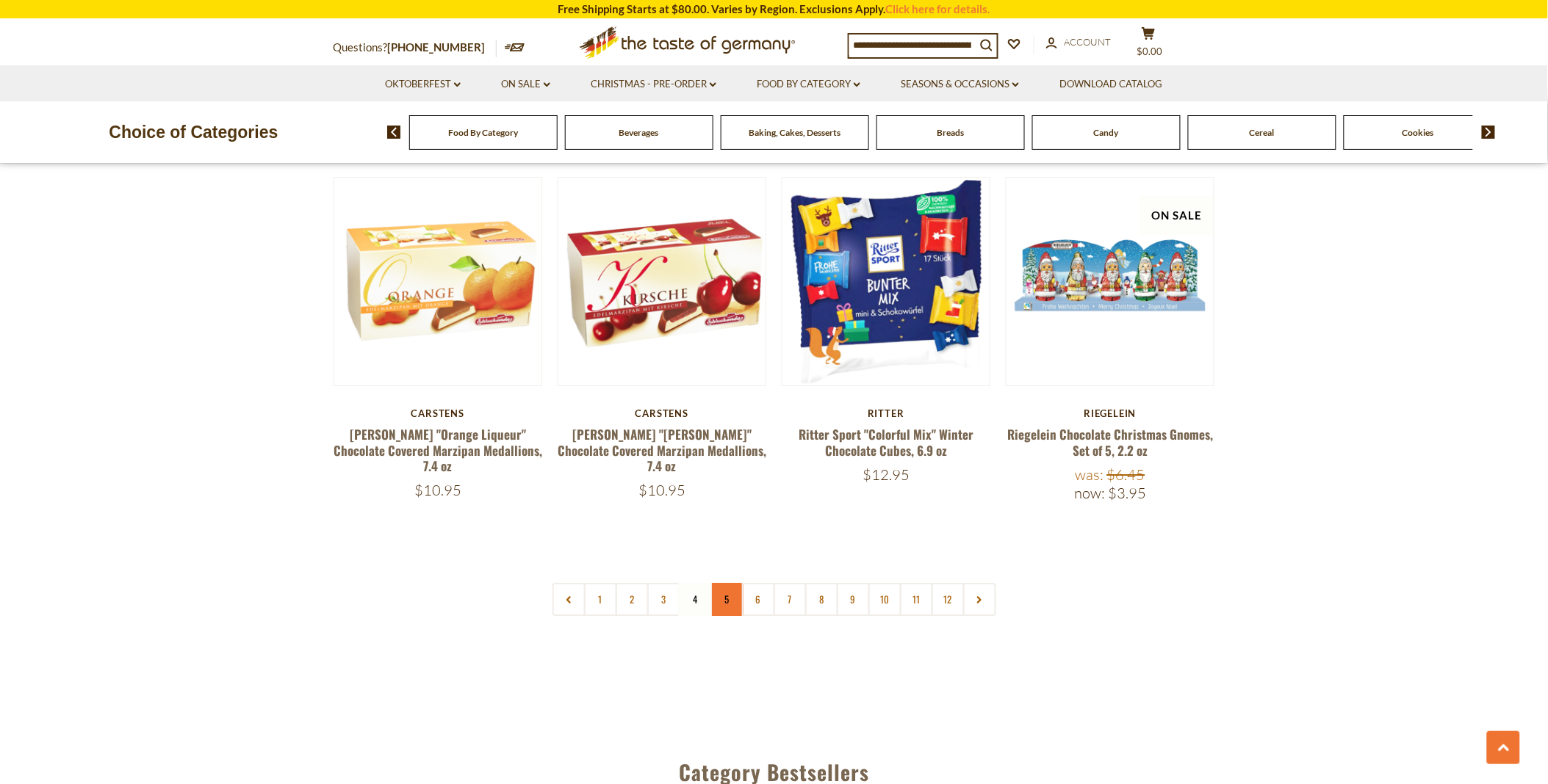
click at [725, 583] on link "5" at bounding box center [727, 600] width 33 height 33
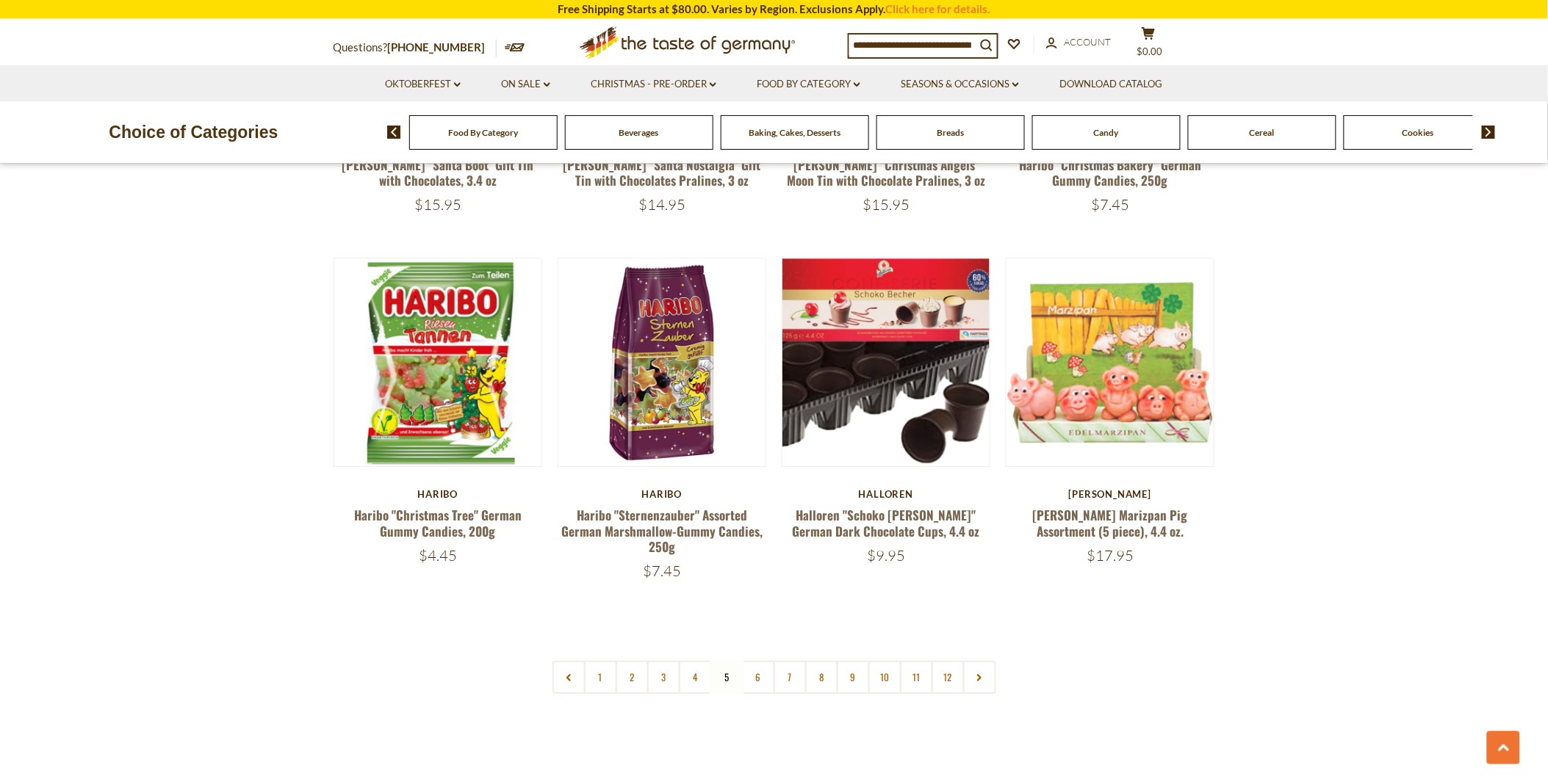
scroll to position [3345, 0]
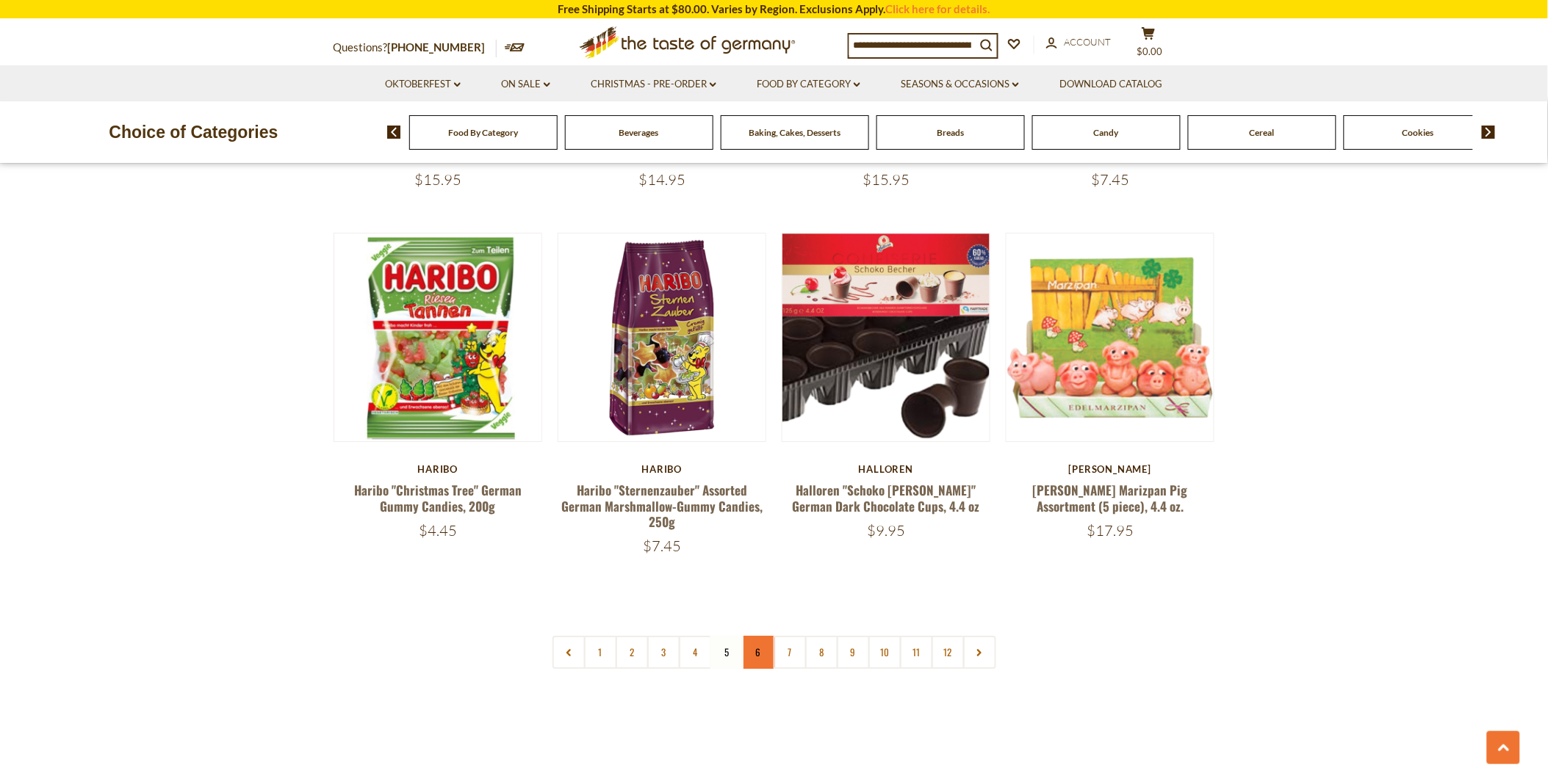
click at [753, 636] on link "6" at bounding box center [759, 652] width 33 height 33
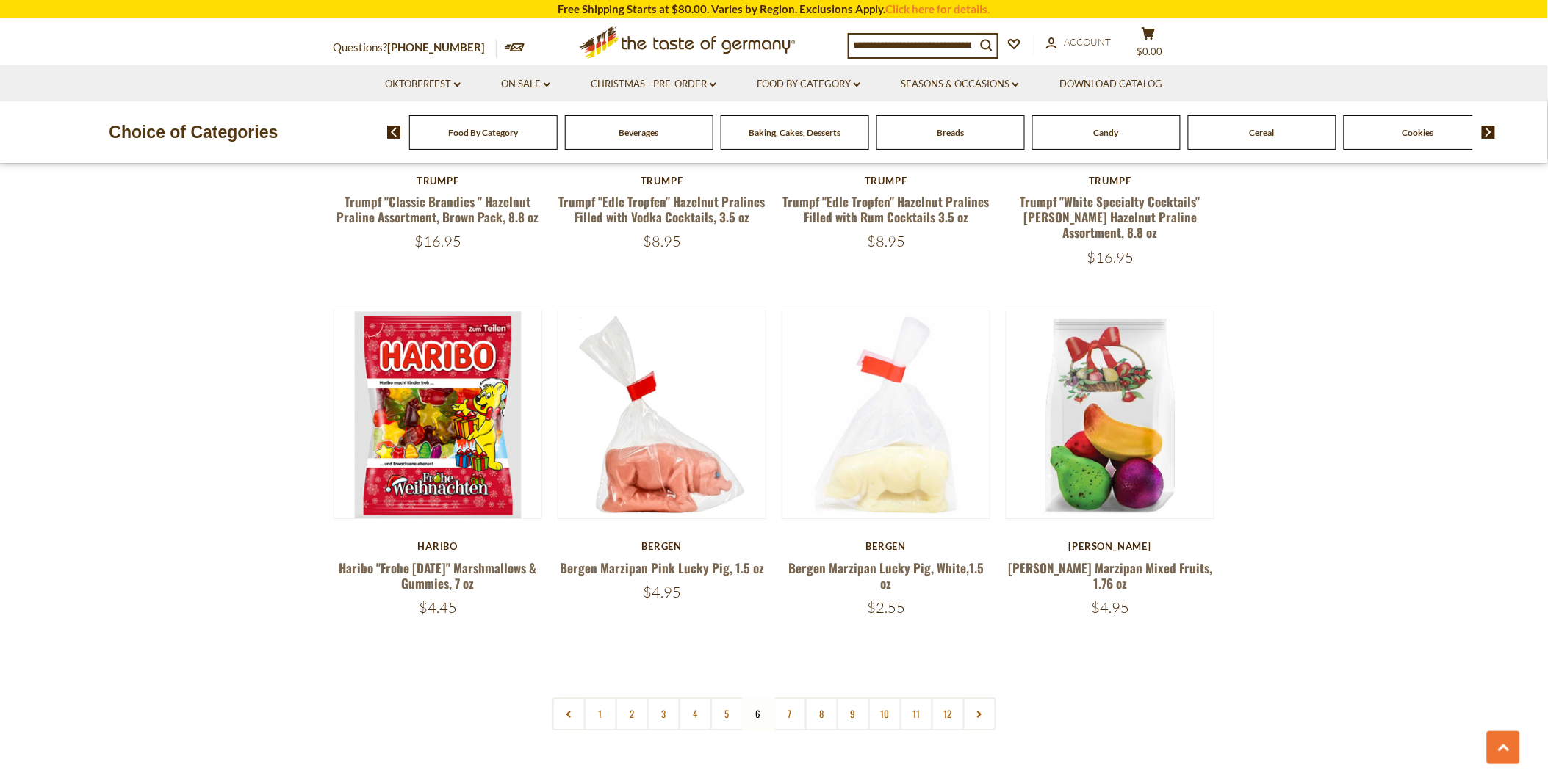
scroll to position [3427, 0]
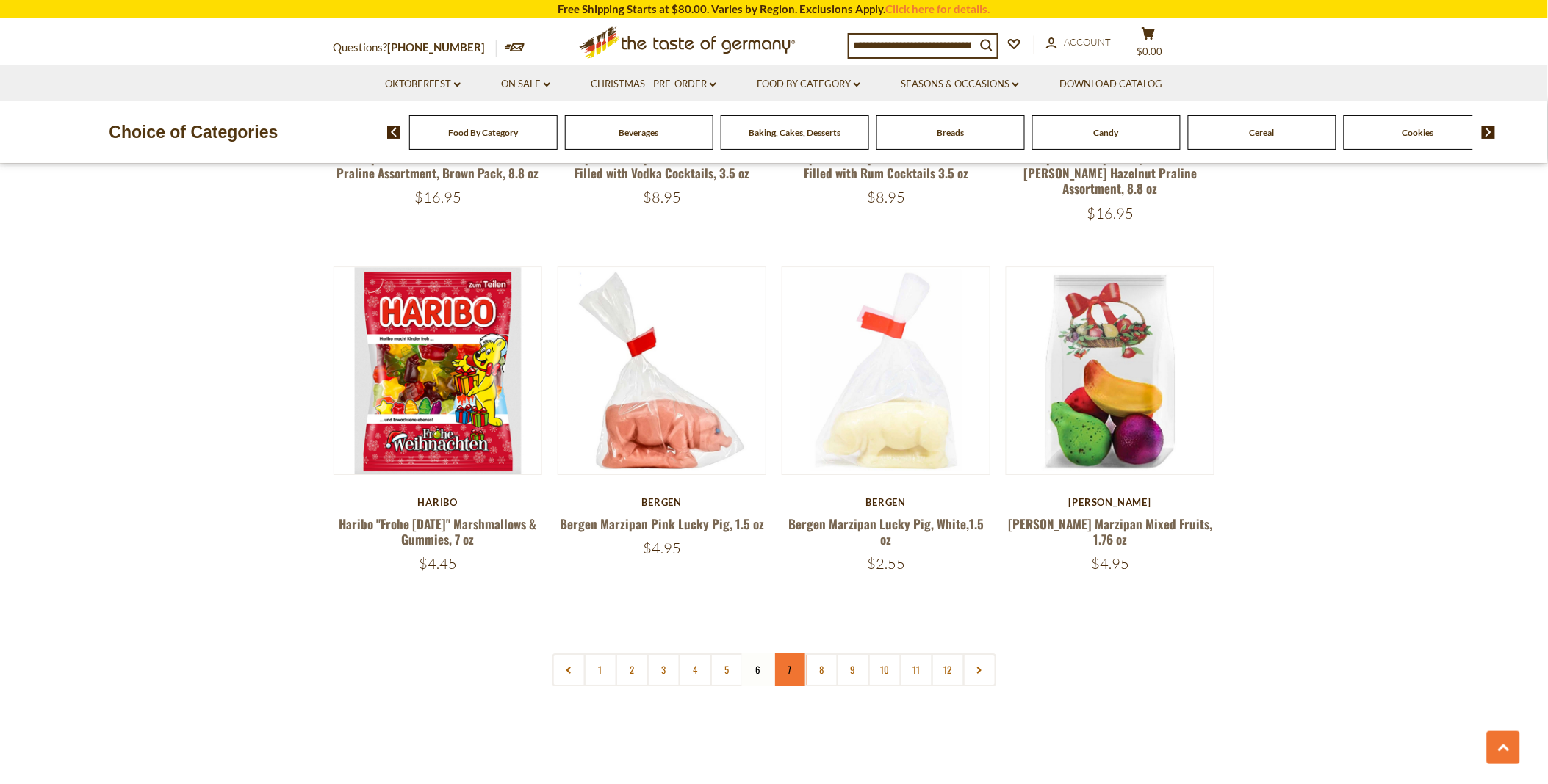
click at [784, 653] on link "7" at bounding box center [790, 670] width 33 height 33
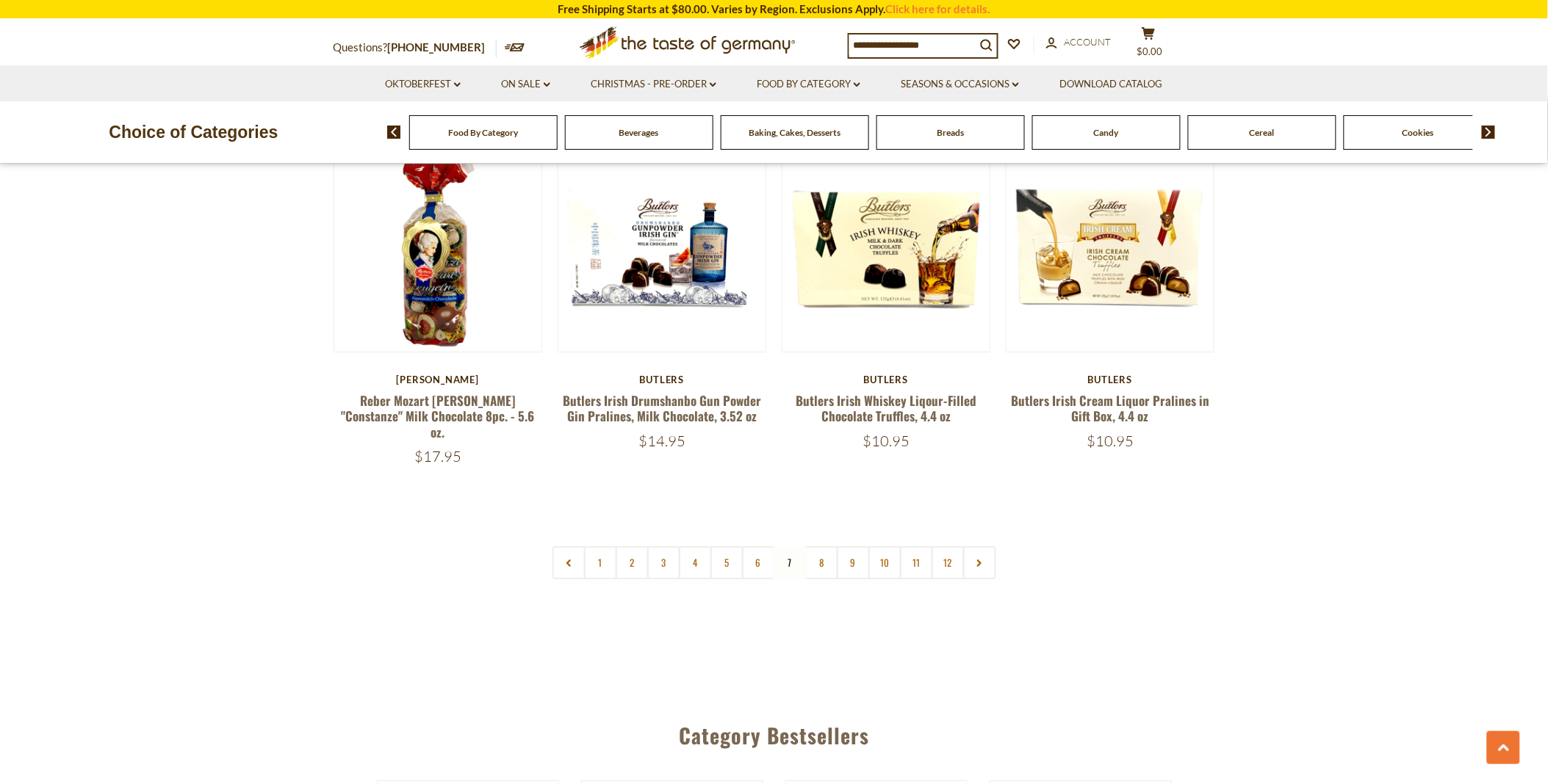
scroll to position [3510, 0]
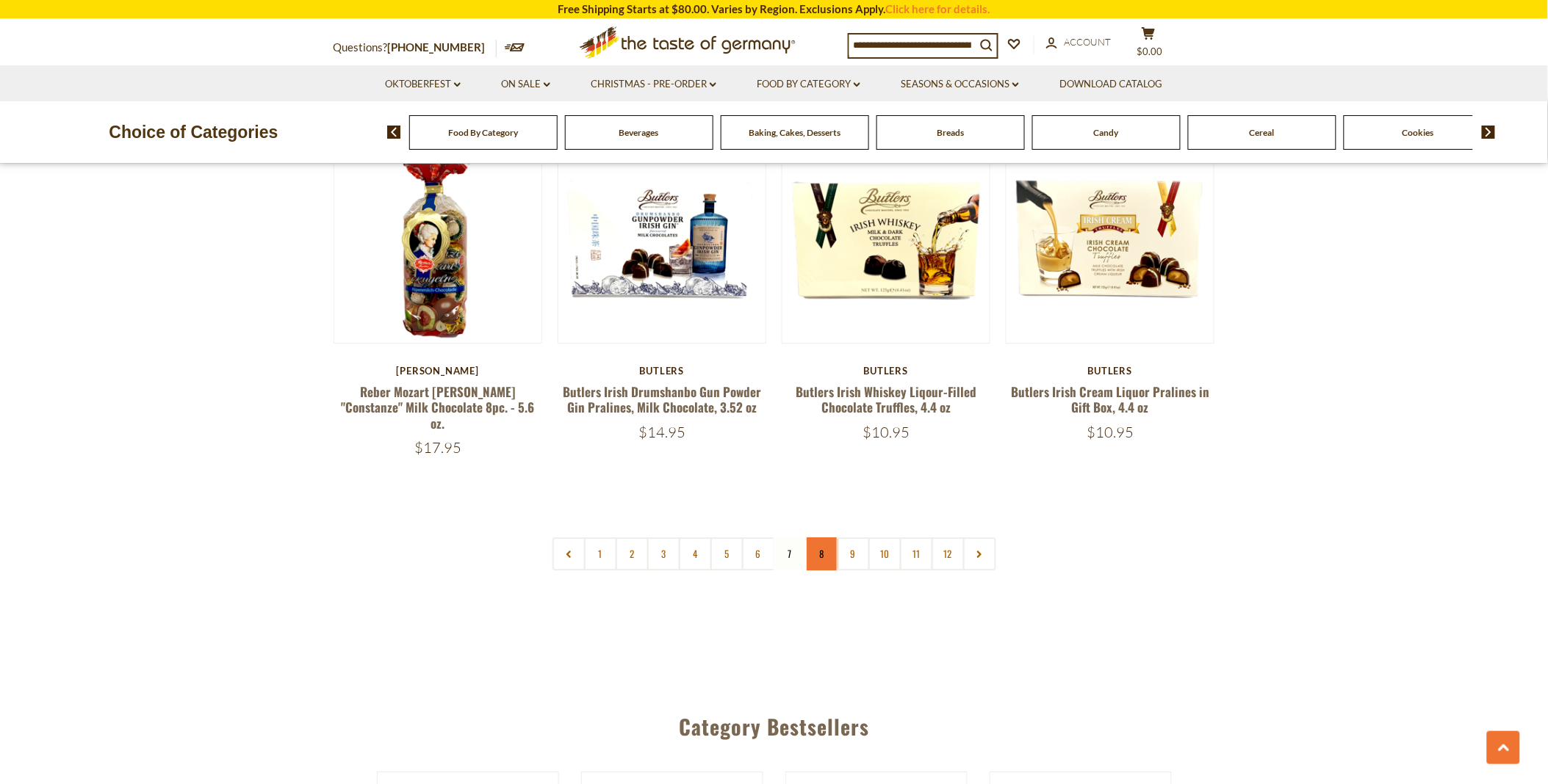
click at [819, 537] on link "8" at bounding box center [822, 554] width 33 height 33
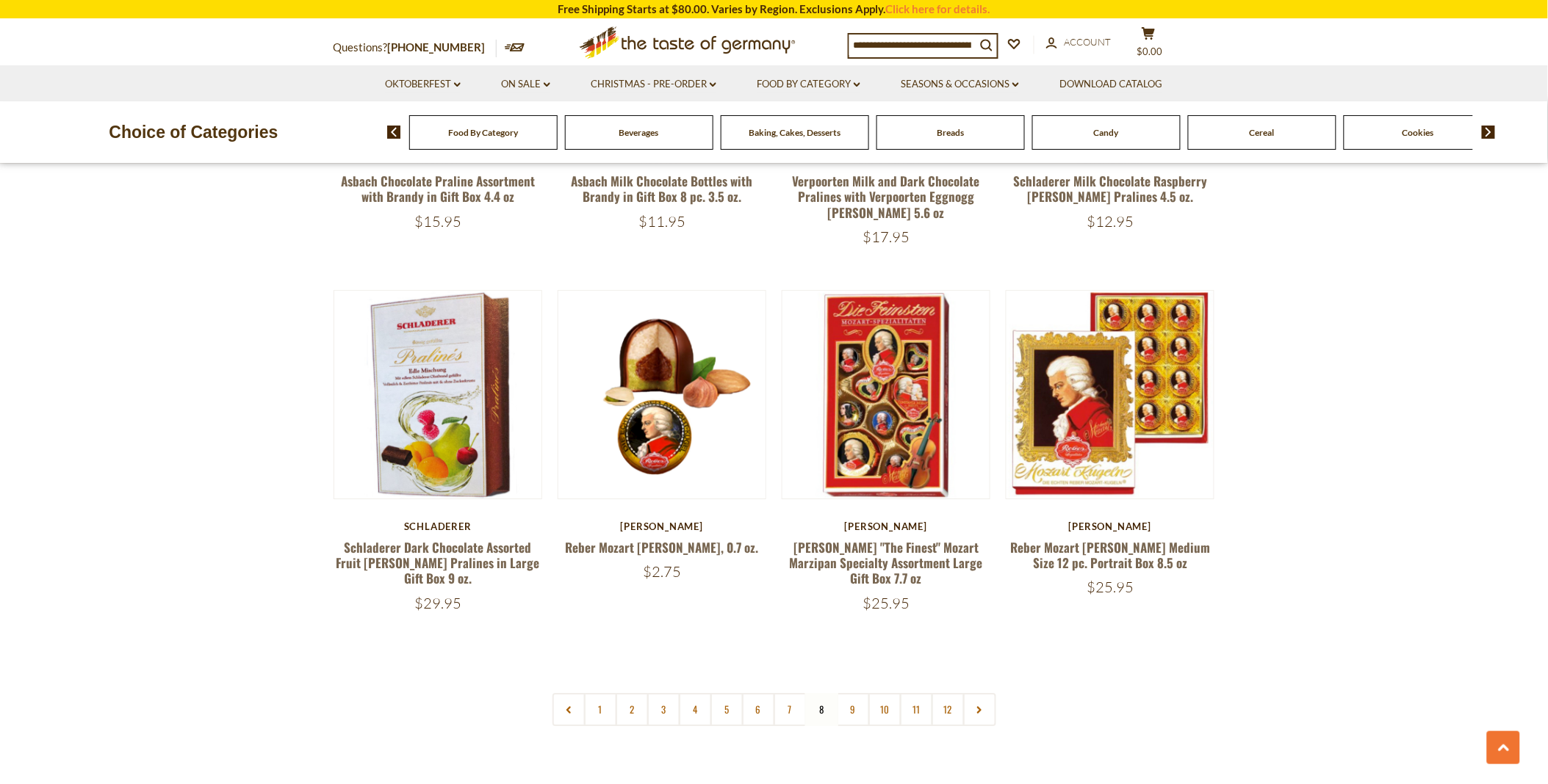
scroll to position [3427, 0]
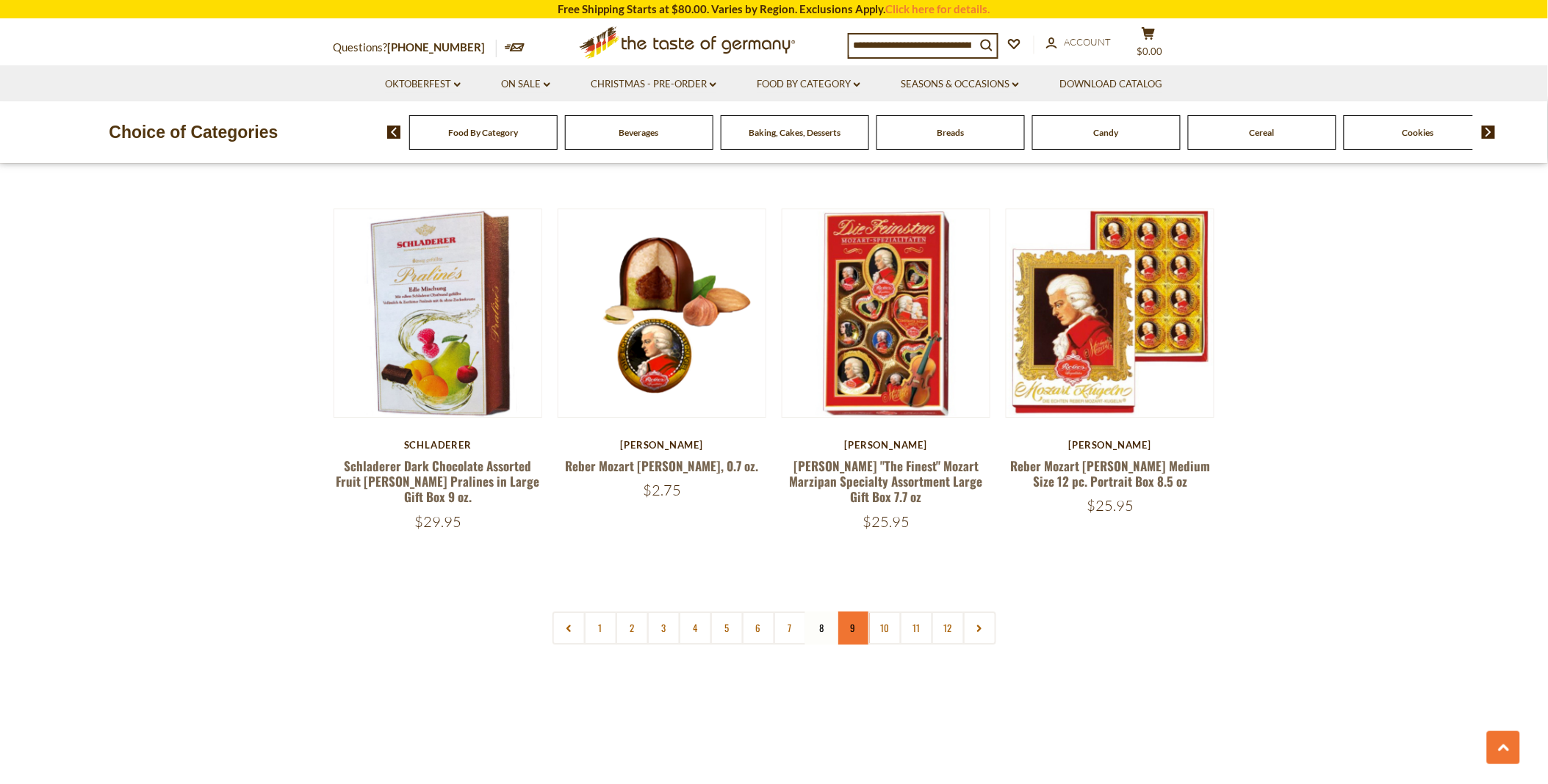
click at [854, 611] on link "9" at bounding box center [854, 628] width 33 height 33
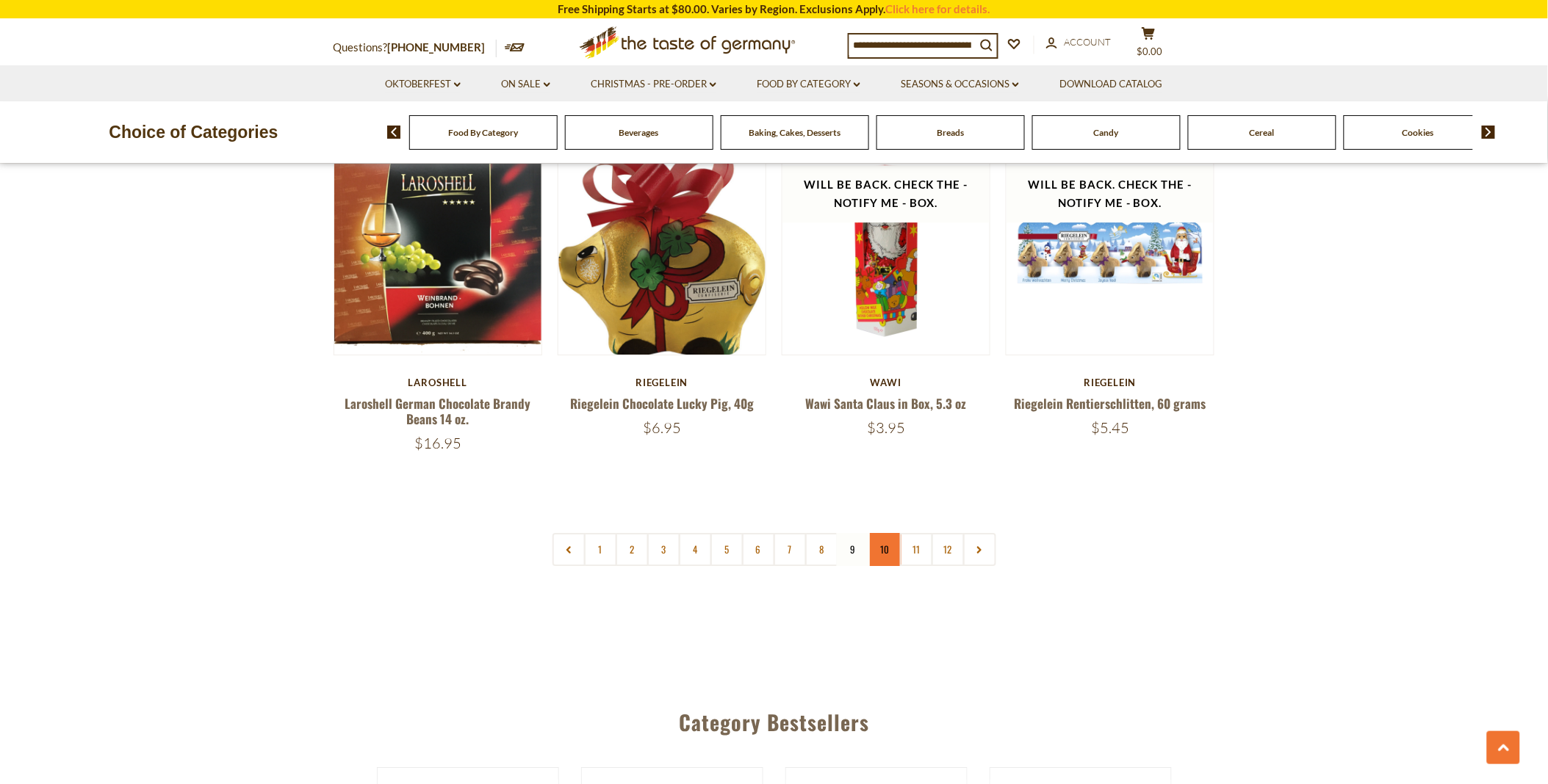
click at [881, 533] on link "10" at bounding box center [885, 550] width 33 height 33
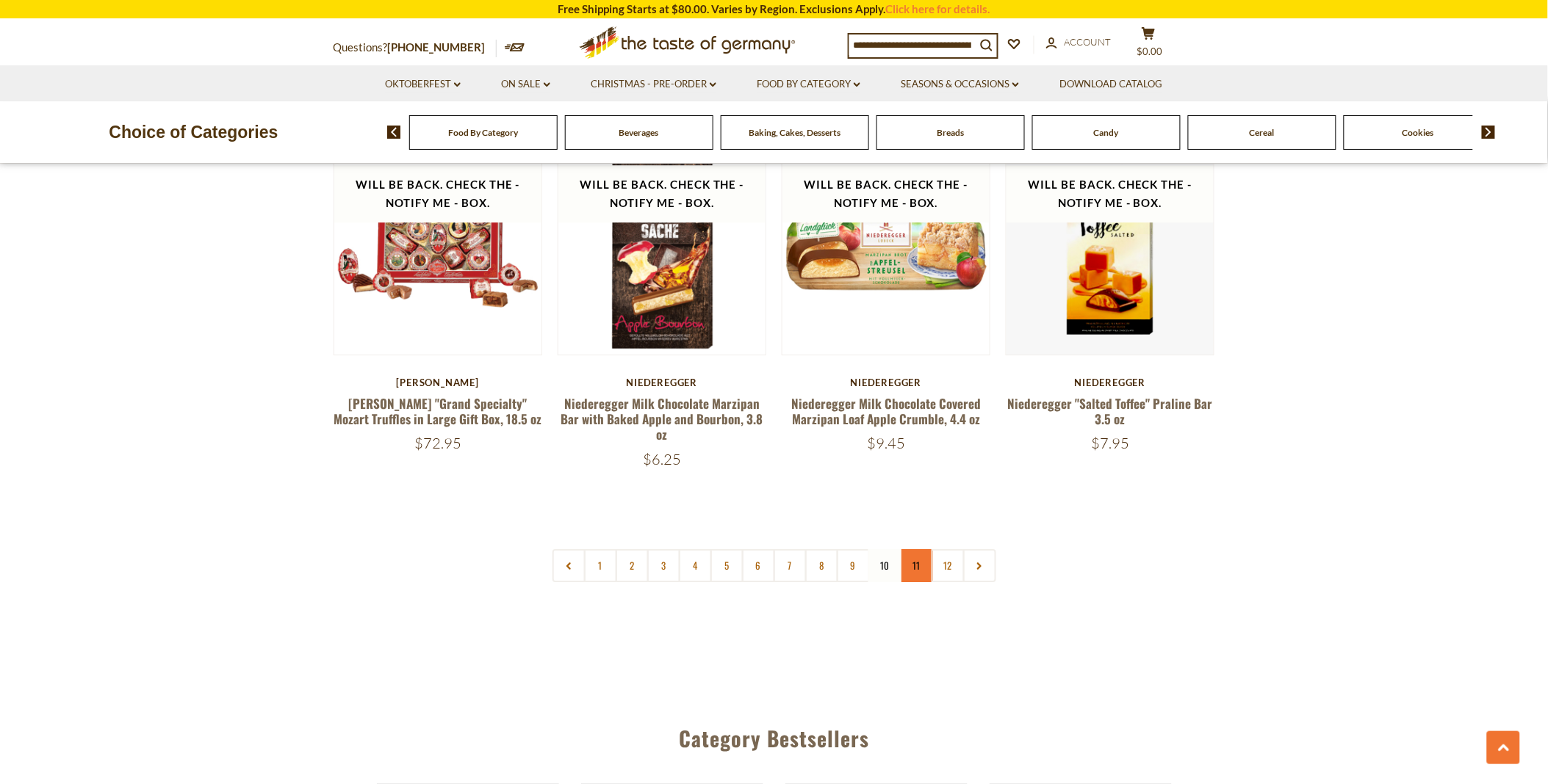
click at [914, 549] on link "11" at bounding box center [916, 565] width 33 height 33
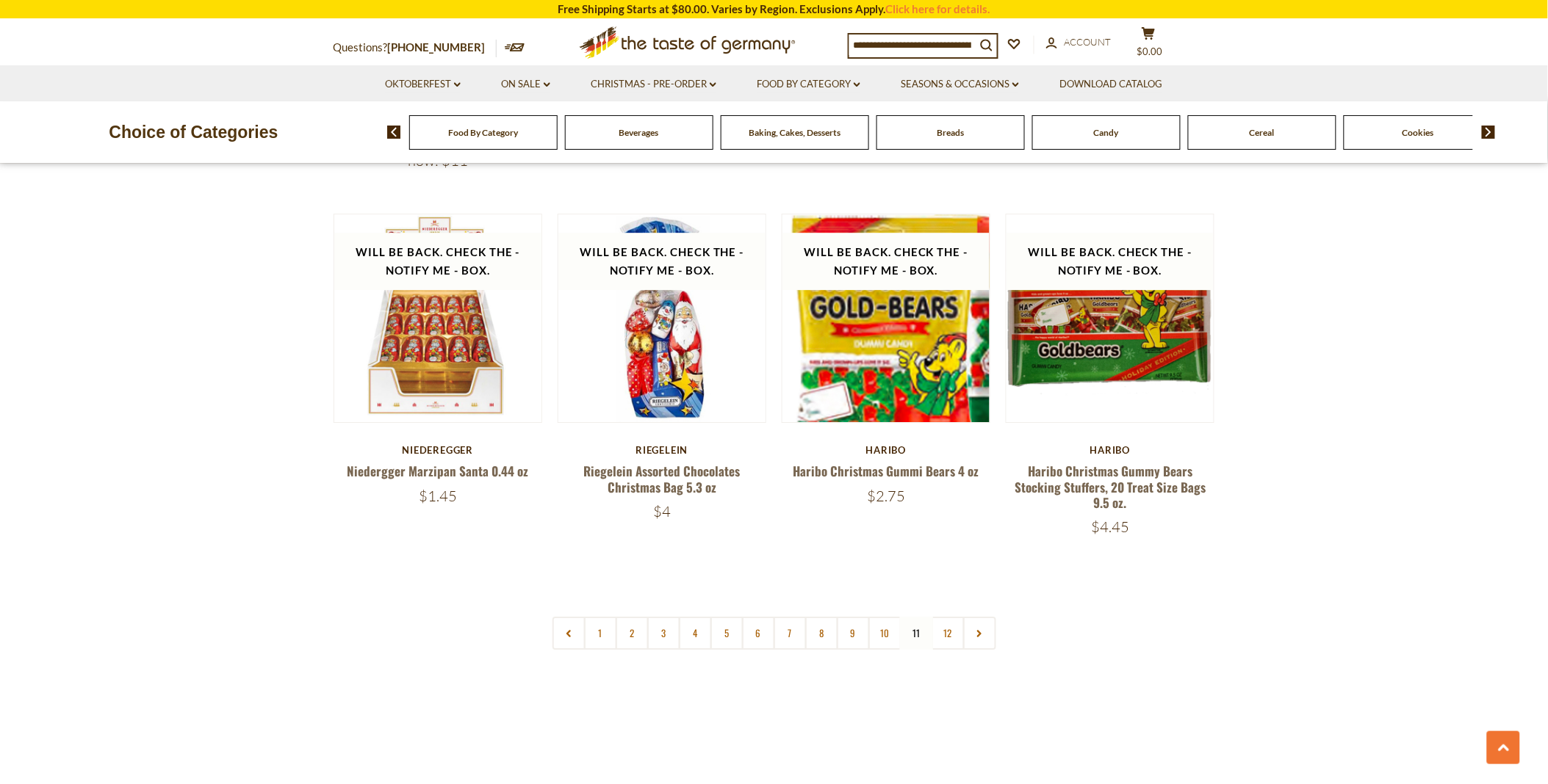
click at [914, 616] on nav "1 2 3 4 5 6 7 8 9 10 11 12" at bounding box center [774, 633] width 444 height 33
drag, startPoint x: 914, startPoint y: 576, endPoint x: 942, endPoint y: 577, distance: 28.0
click at [942, 616] on link "12" at bounding box center [948, 633] width 33 height 33
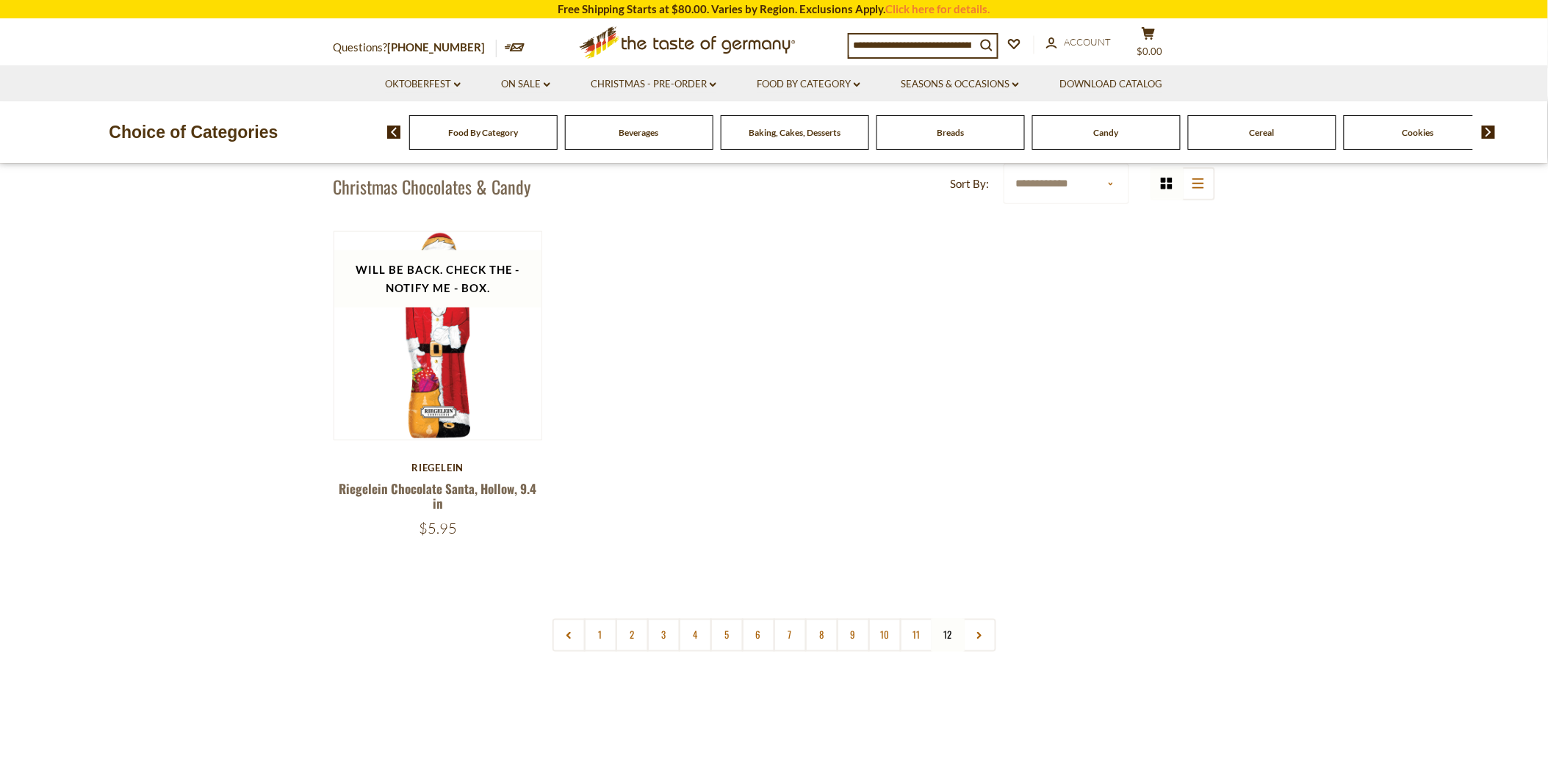
scroll to position [328, 0]
